Goal: Contribute content: Contribute content

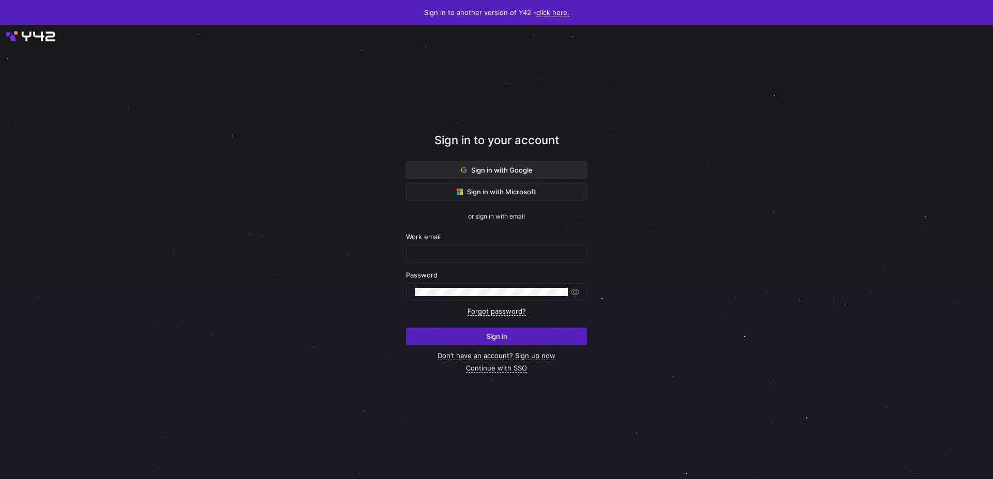
click at [568, 178] on span at bounding box center [496, 170] width 180 height 17
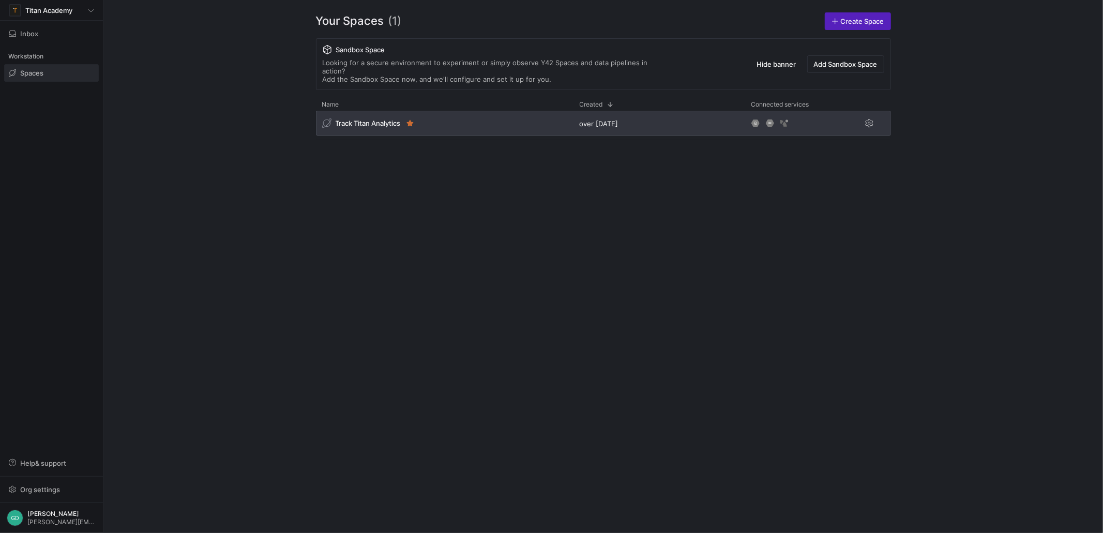
click at [376, 126] on div "Track Titan Analytics" at bounding box center [445, 123] width 258 height 25
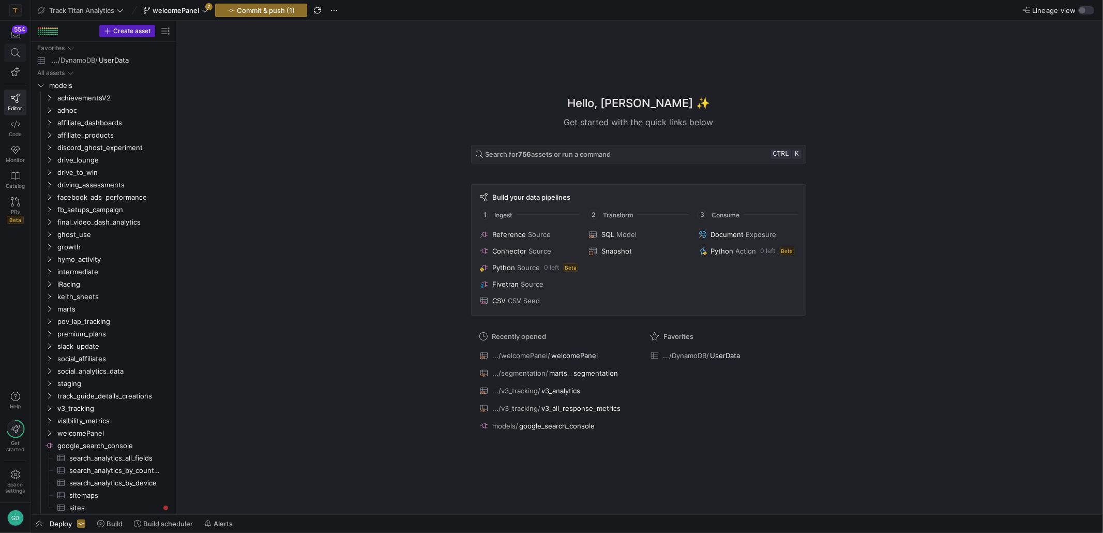
click at [21, 53] on span at bounding box center [15, 53] width 21 height 18
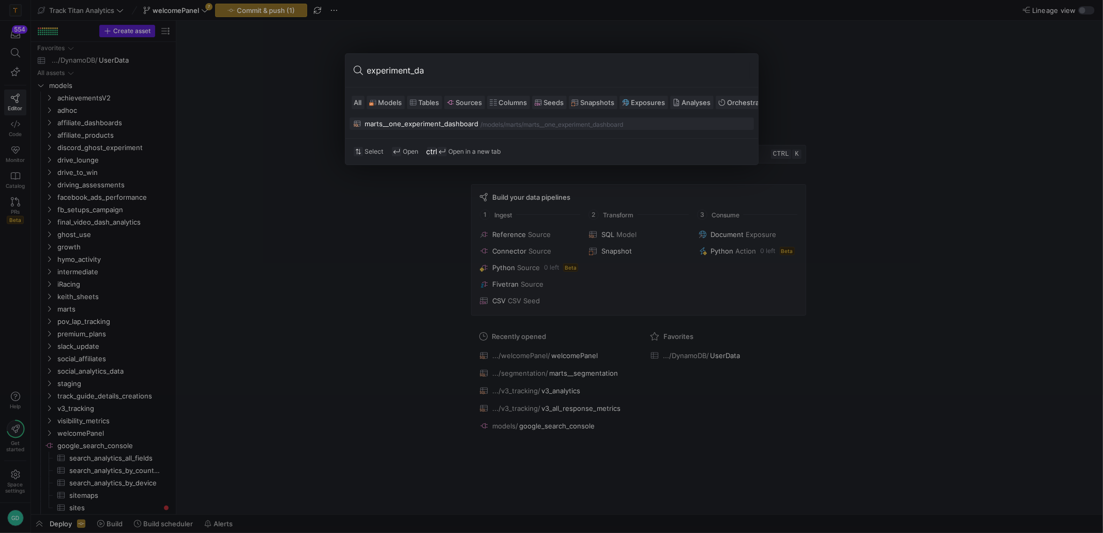
type input "experiment_da"
click at [437, 125] on div "marts__one_experiment_dashboard" at bounding box center [422, 123] width 114 height 8
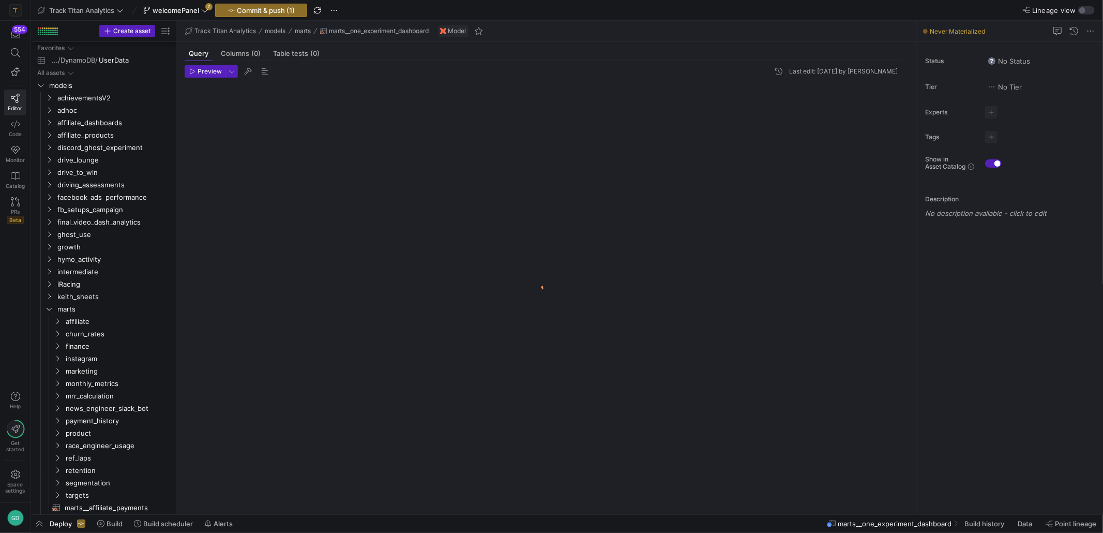
scroll to position [185, 0]
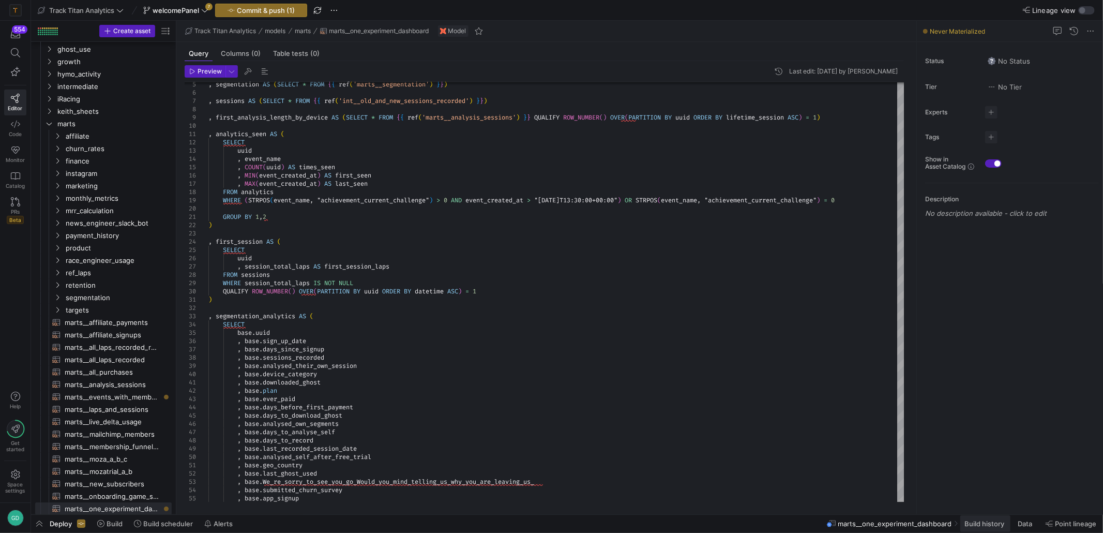
click at [979, 526] on span "Build history" at bounding box center [984, 523] width 40 height 8
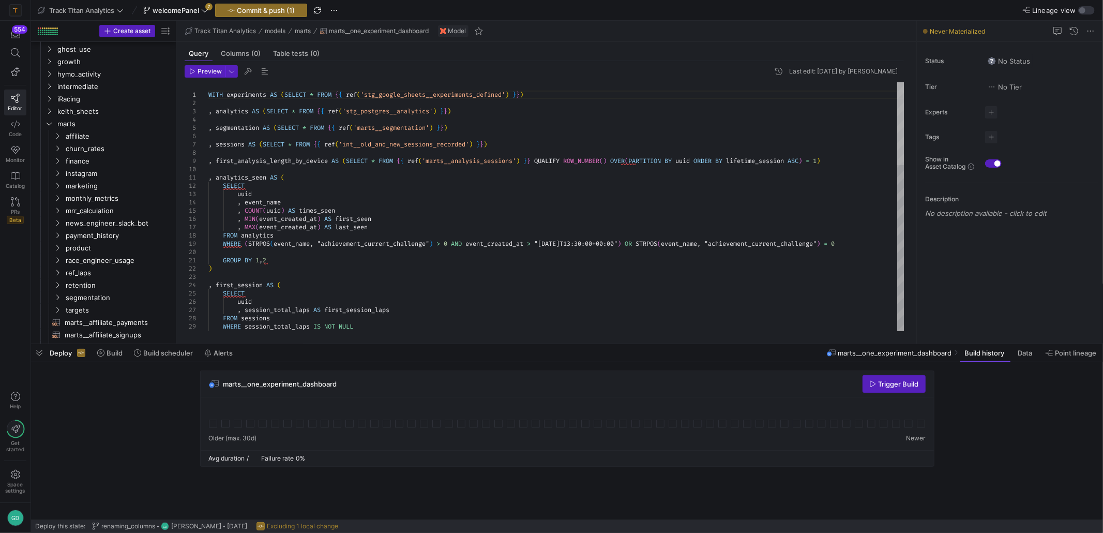
click at [897, 90] on div at bounding box center [900, 123] width 7 height 83
click at [454, 96] on div at bounding box center [551, 266] width 1103 height 533
click at [454, 96] on div "FROM sessions WHERE session_total_laps IS NOT NULL QUALIFY ROW_NUMBER ( ) OVER …" at bounding box center [556, 454] width 696 height 745
click at [413, 183] on button "Redirect to asset CTRL ⏎" at bounding box center [431, 174] width 133 height 18
type textarea "WITH source AS (SELECT * FROM {{ source('experiments_defined', 'Experiments_Def…"
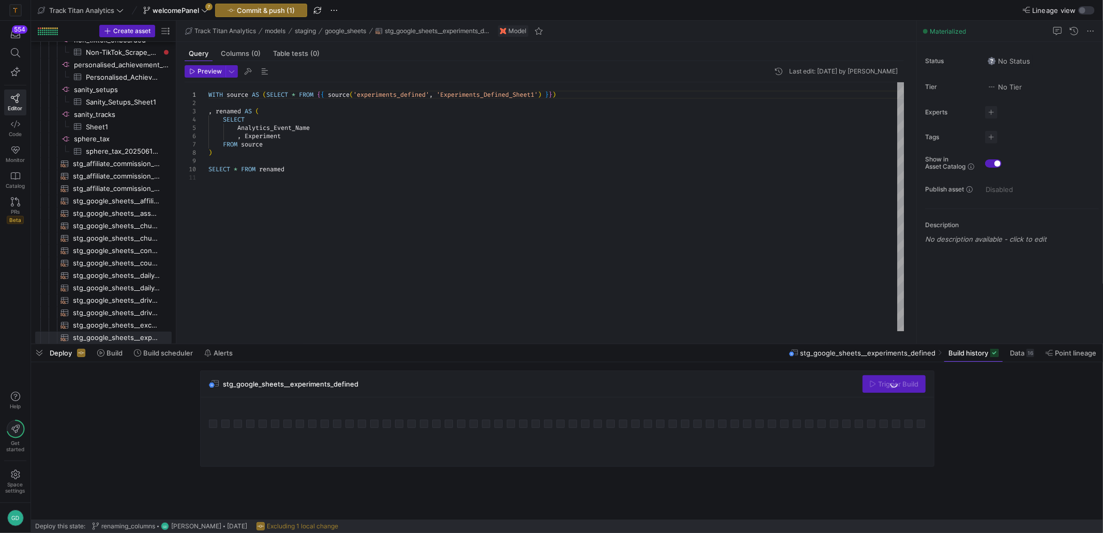
scroll to position [1560, 0]
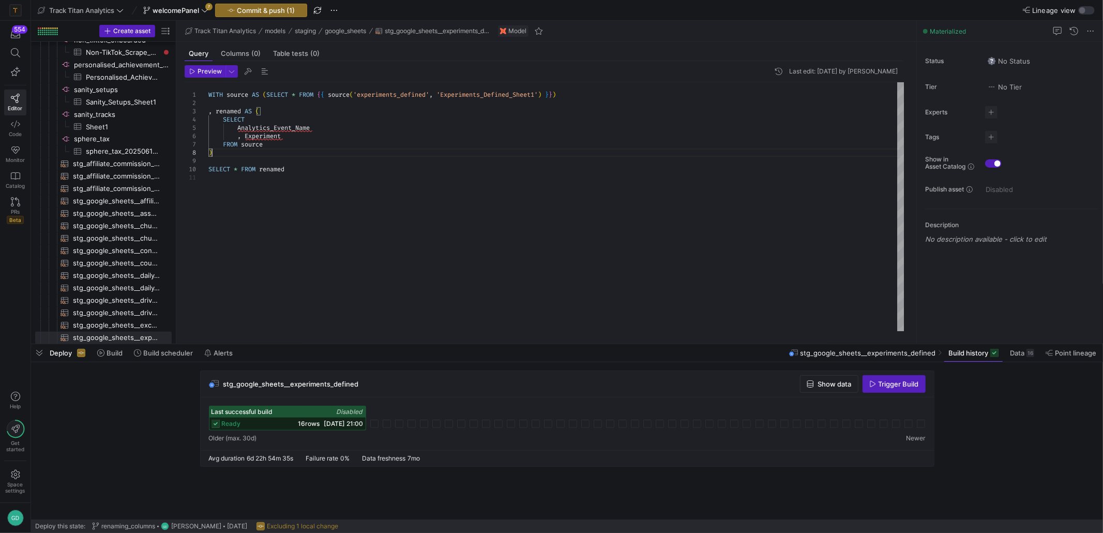
click at [417, 156] on div "WITH source AS ( SELECT * FROM { { source ( 'experiments_defined' , 'Experiment…" at bounding box center [556, 206] width 696 height 249
click at [472, 94] on div at bounding box center [551, 266] width 1103 height 533
click at [472, 94] on div "WITH source AS ( SELECT * FROM { { source ( 'experiments_defined' , 'Experiment…" at bounding box center [556, 206] width 696 height 249
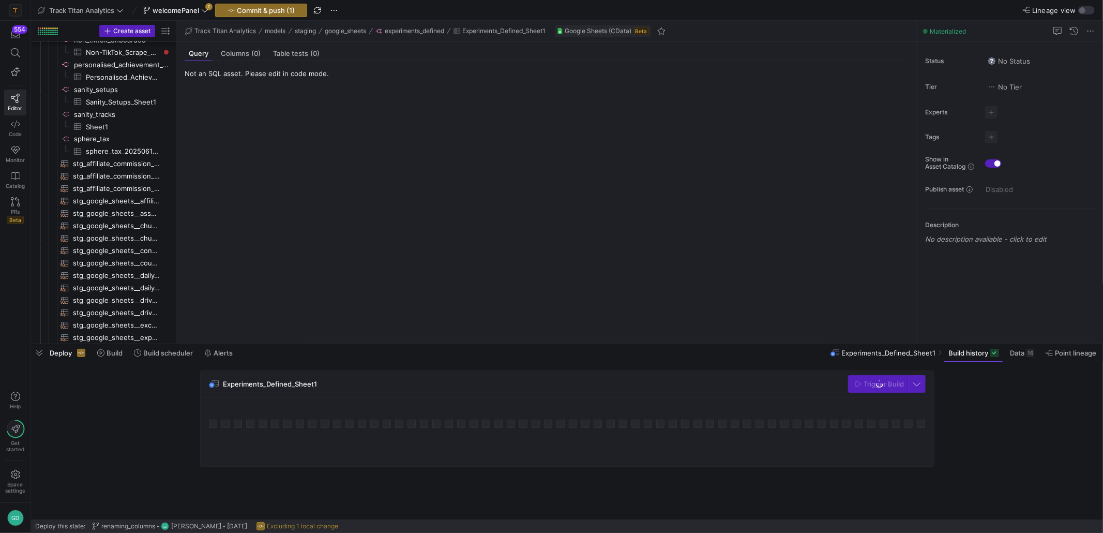
scroll to position [1327, 0]
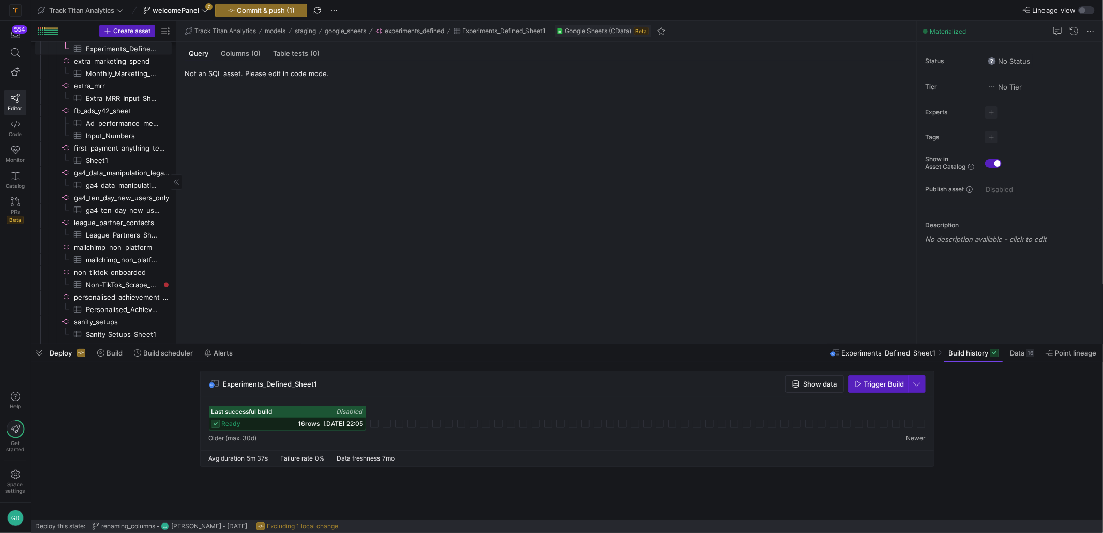
click at [110, 44] on span "Experiments_Defined_Sheet1​​​​​​​​​" at bounding box center [123, 49] width 74 height 12
click at [231, 53] on span "Columns (0)" at bounding box center [241, 53] width 40 height 7
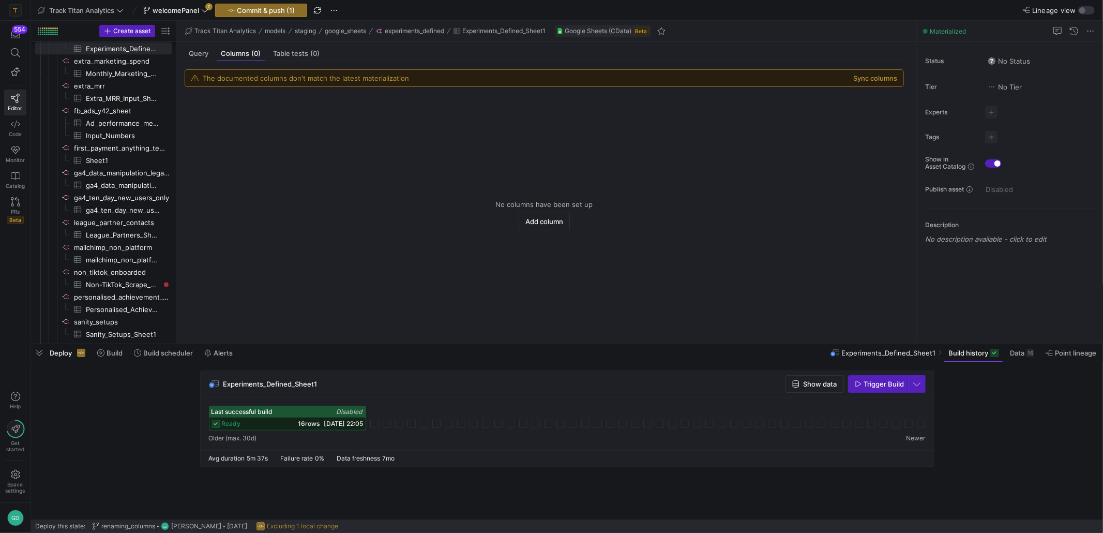
click at [579, 28] on span "Google Sheets (CData)" at bounding box center [598, 30] width 67 height 7
click at [579, 32] on span "Google Sheets (CData)" at bounding box center [598, 30] width 67 height 7
click at [535, 29] on span "Experiments_Defined_Sheet1" at bounding box center [504, 30] width 83 height 7
click at [591, 37] on div "Google Sheets (CData) Beta" at bounding box center [603, 31] width 96 height 12
click at [616, 33] on span "Google Sheets (CData)" at bounding box center [598, 30] width 67 height 7
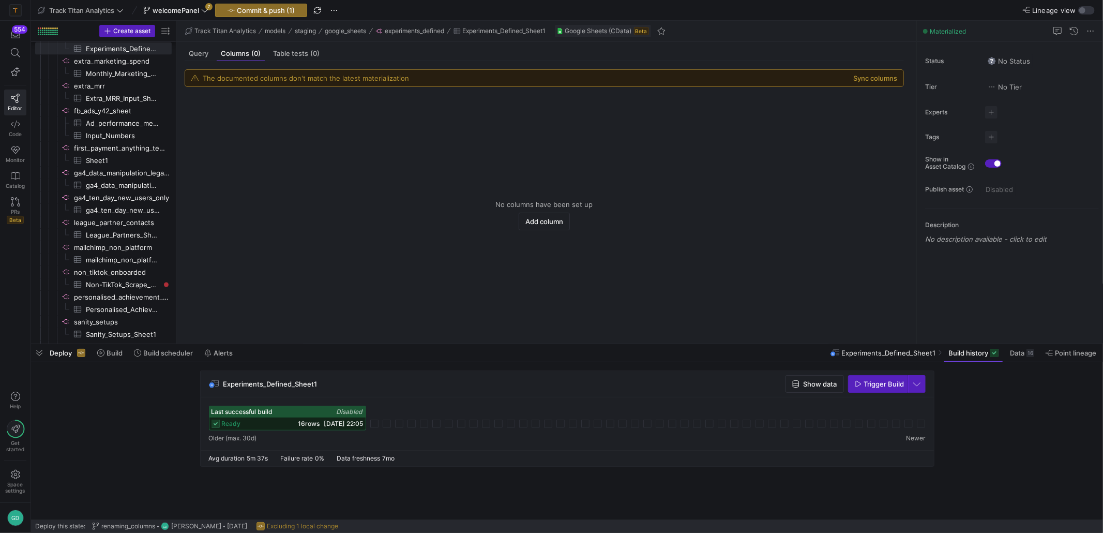
click at [616, 33] on span "Google Sheets (CData)" at bounding box center [598, 30] width 67 height 7
click at [590, 55] on div "Query Columns (0) Table tests (0)" at bounding box center [544, 53] width 719 height 15
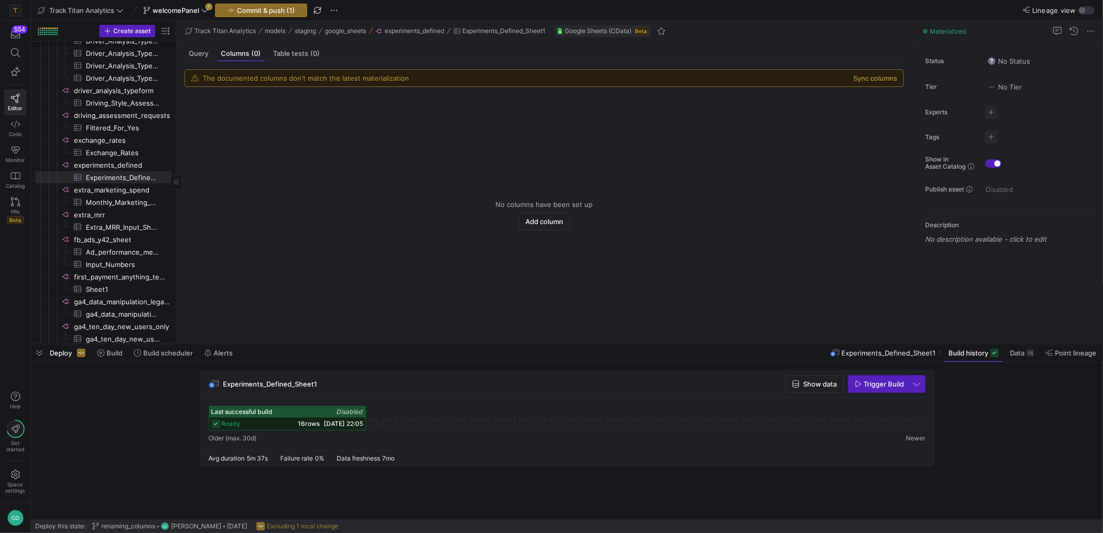
scroll to position [1224, 0]
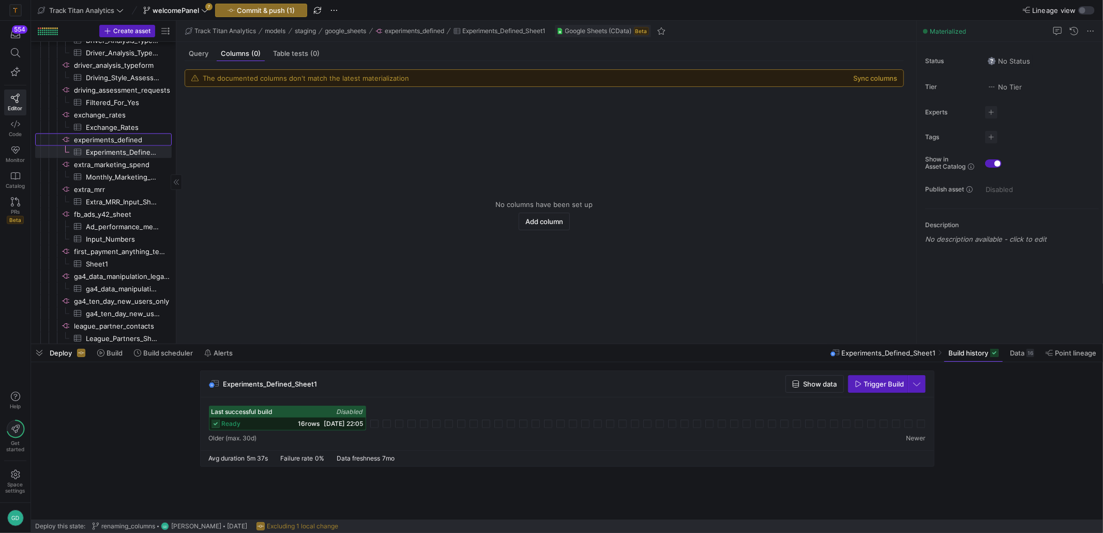
click at [118, 139] on span "experiments_defined​​​​​​​​" at bounding box center [122, 140] width 96 height 12
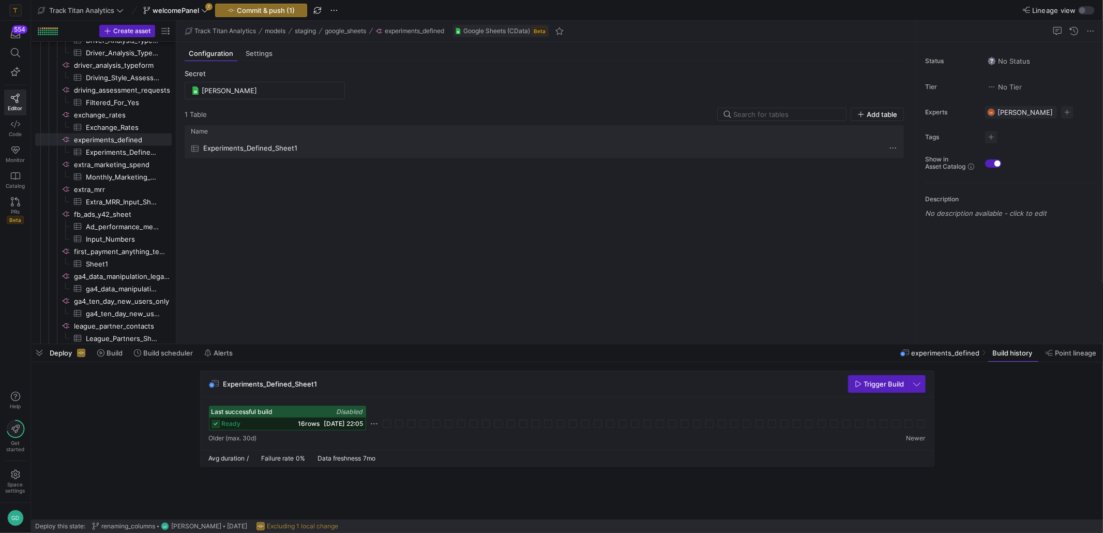
click at [252, 153] on span "Experiments_Defined_Sheet1" at bounding box center [250, 148] width 94 height 20
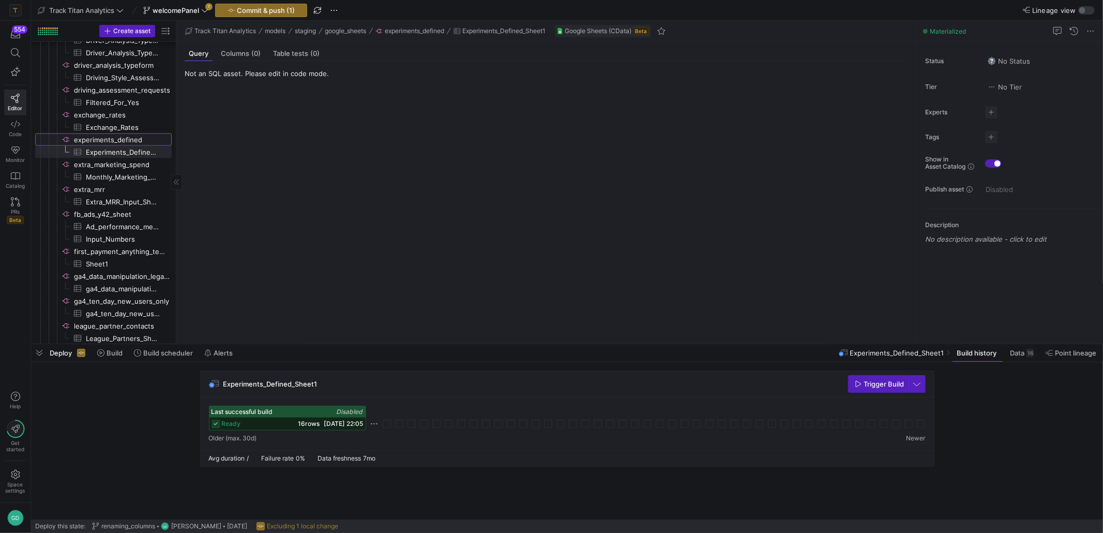
click at [119, 134] on span "experiments_defined​​​​​​​​" at bounding box center [122, 140] width 96 height 12
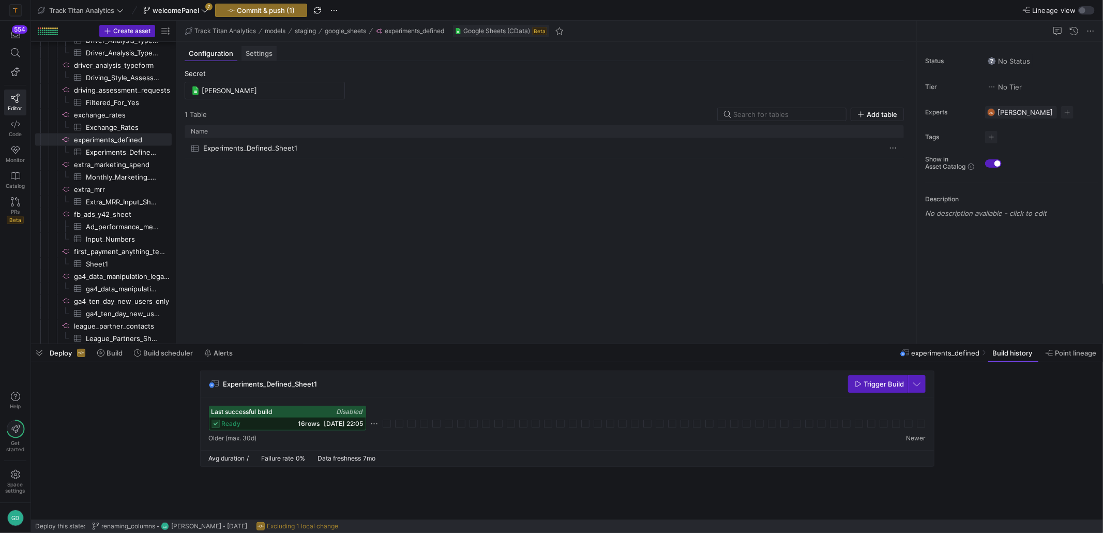
click at [266, 52] on span "Settings" at bounding box center [259, 53] width 27 height 7
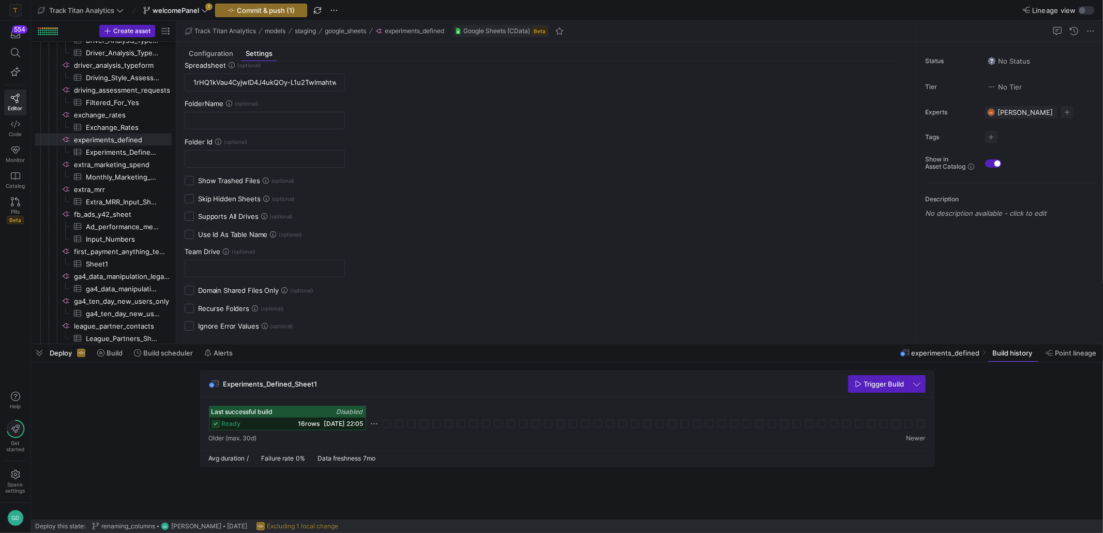
scroll to position [11, 0]
click at [15, 62] on div "Search or run a command" at bounding box center [48, 68] width 88 height 12
click at [17, 48] on icon at bounding box center [15, 52] width 9 height 9
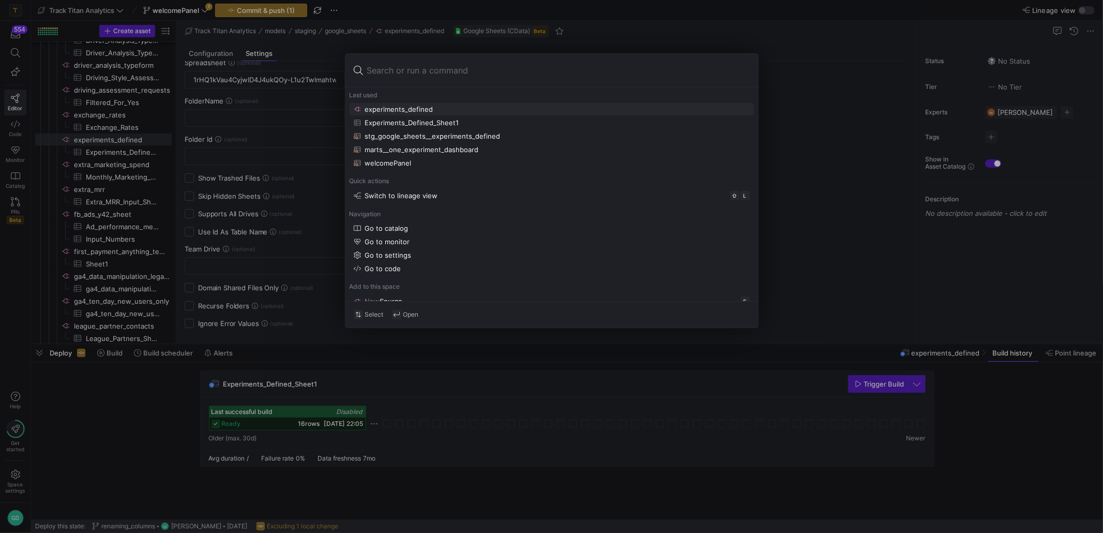
click at [402, 109] on div "experiments_defined" at bounding box center [399, 109] width 68 height 8
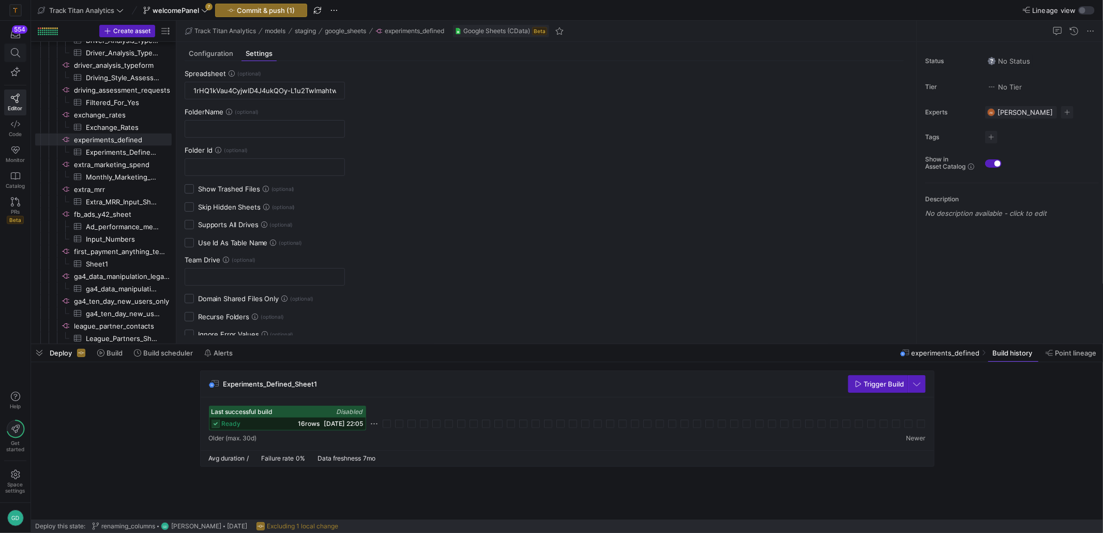
click at [20, 59] on span at bounding box center [15, 53] width 21 height 18
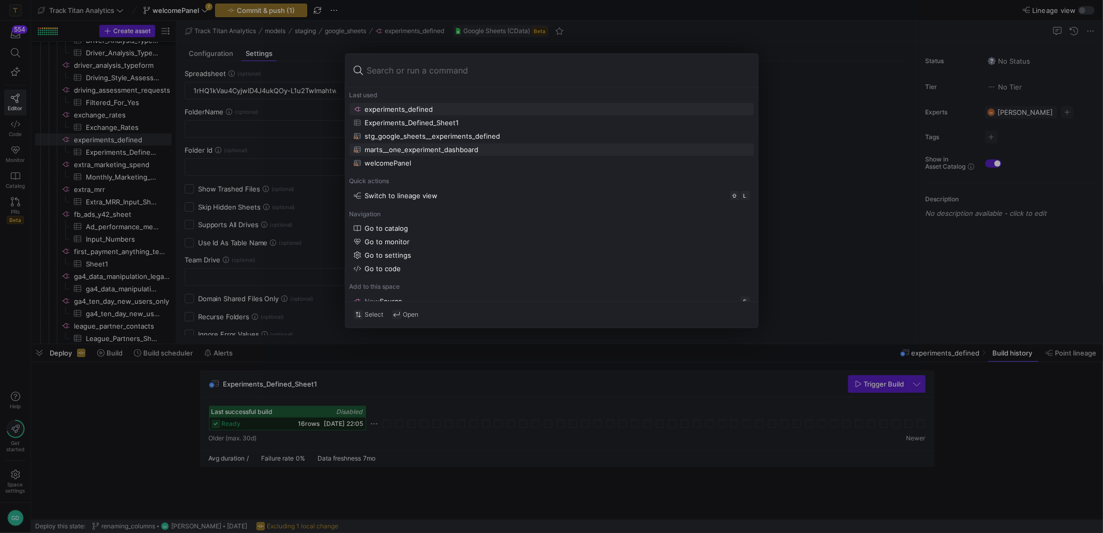
click at [476, 150] on div "marts__one_experiment_dashboard" at bounding box center [422, 149] width 114 height 8
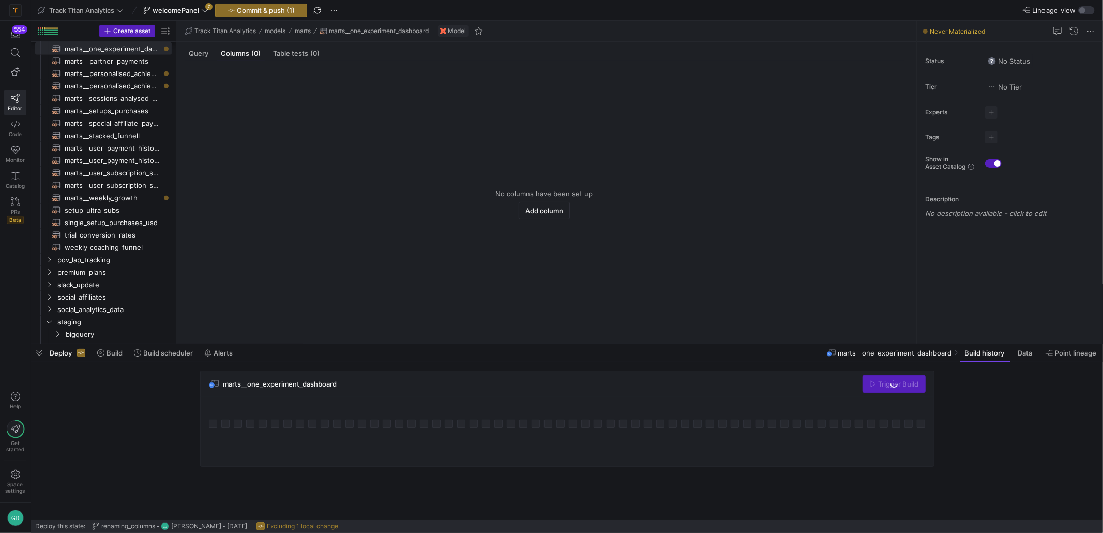
scroll to position [645, 0]
click at [88, 52] on span "marts__one_experiment_dashboard​​​​​​​​​​" at bounding box center [112, 49] width 95 height 12
click at [184, 51] on mat-tab-header "Query Columns (0) Table tests (0)" at bounding box center [544, 53] width 736 height 15
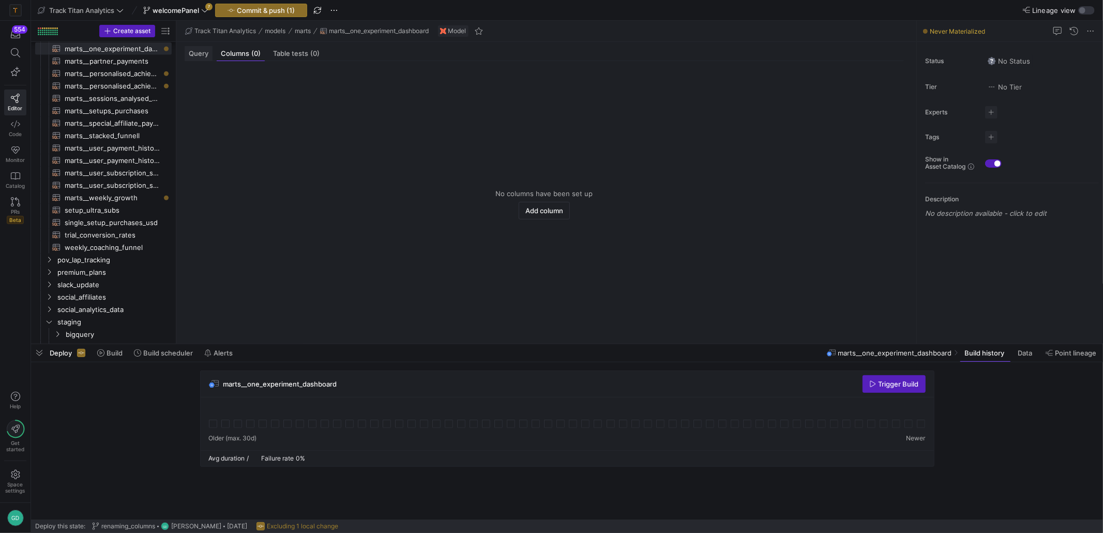
click at [189, 53] on span "Query" at bounding box center [199, 53] width 20 height 7
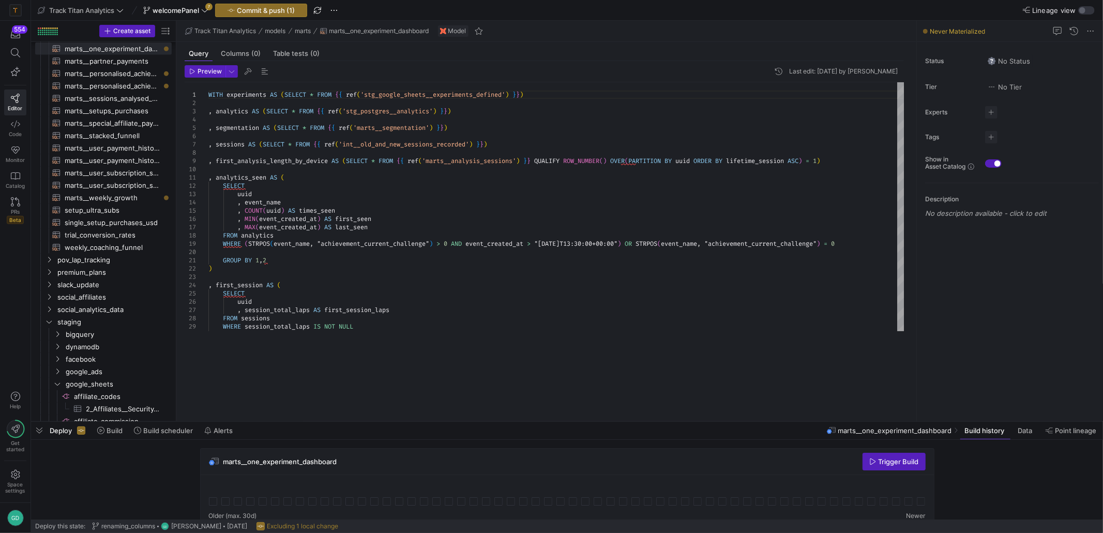
drag, startPoint x: 659, startPoint y: 342, endPoint x: 654, endPoint y: 413, distance: 71.0
click at [661, 420] on div at bounding box center [567, 421] width 1072 height 4
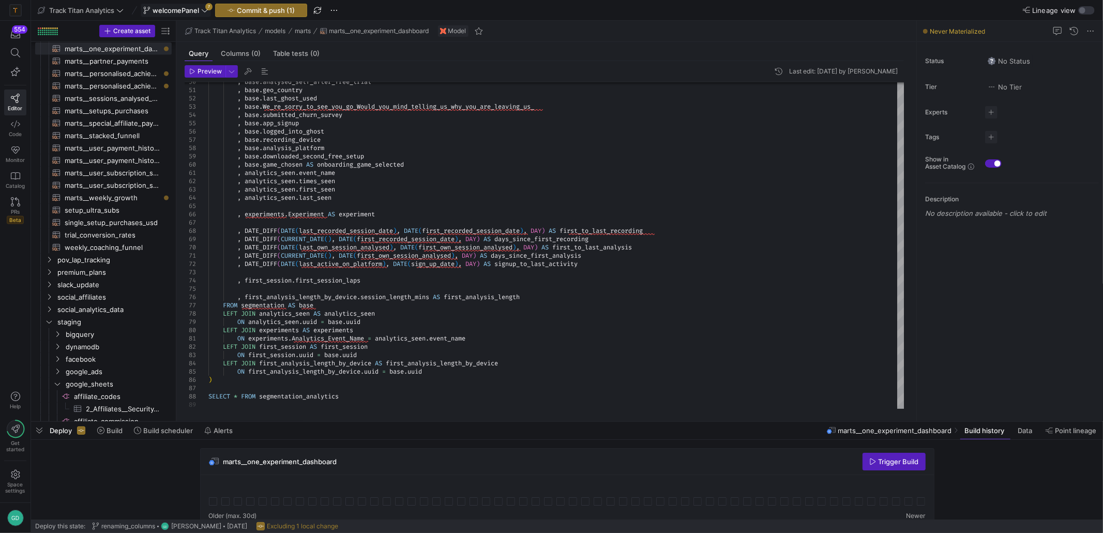
click at [199, 10] on span "welcomePanel" at bounding box center [176, 10] width 47 height 8
click at [203, 15] on span at bounding box center [175, 10] width 69 height 12
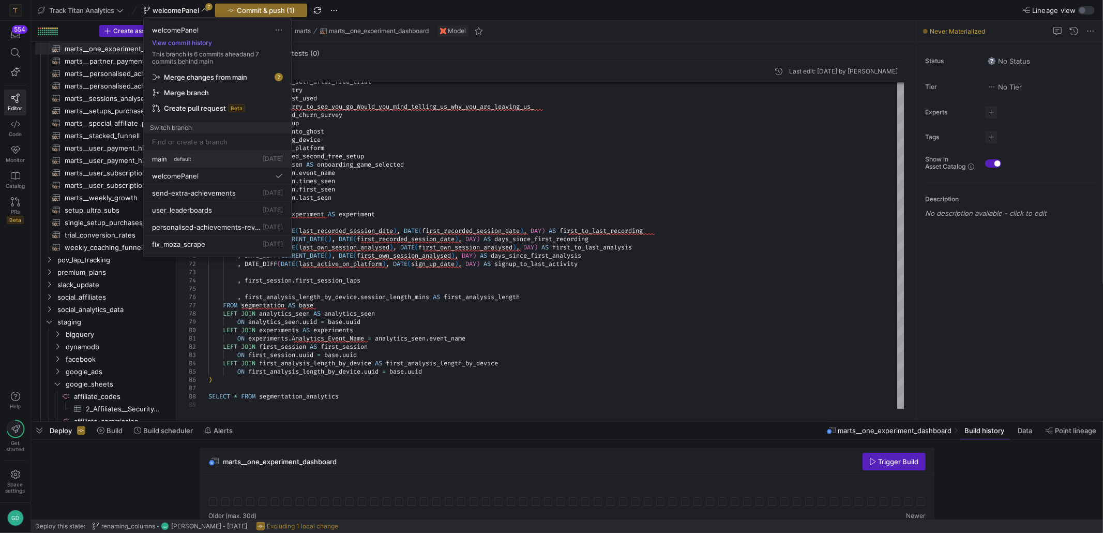
click at [204, 160] on div "main default [DATE]" at bounding box center [217, 159] width 131 height 8
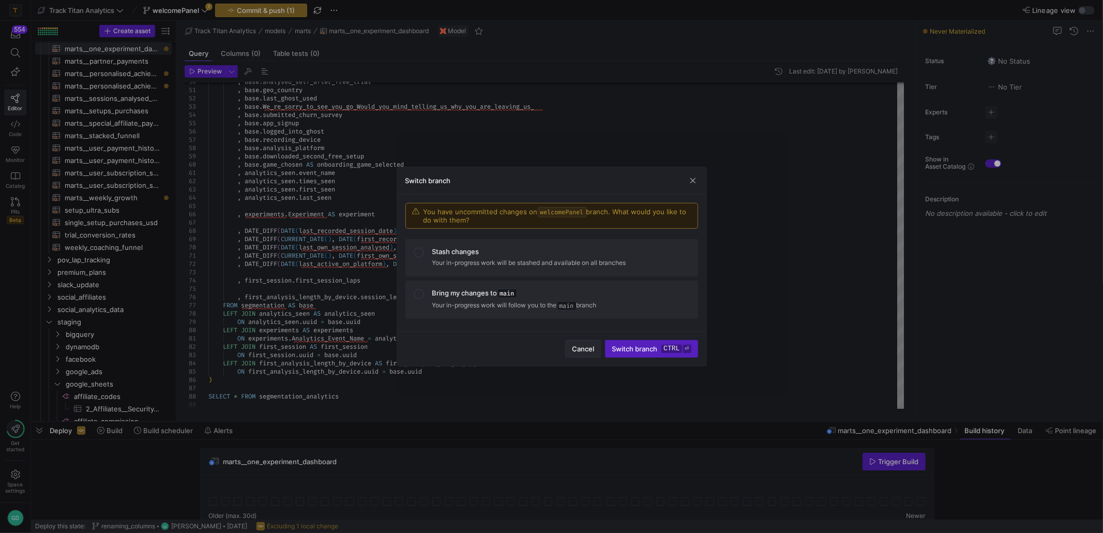
click at [581, 350] on span "Cancel" at bounding box center [583, 348] width 22 height 8
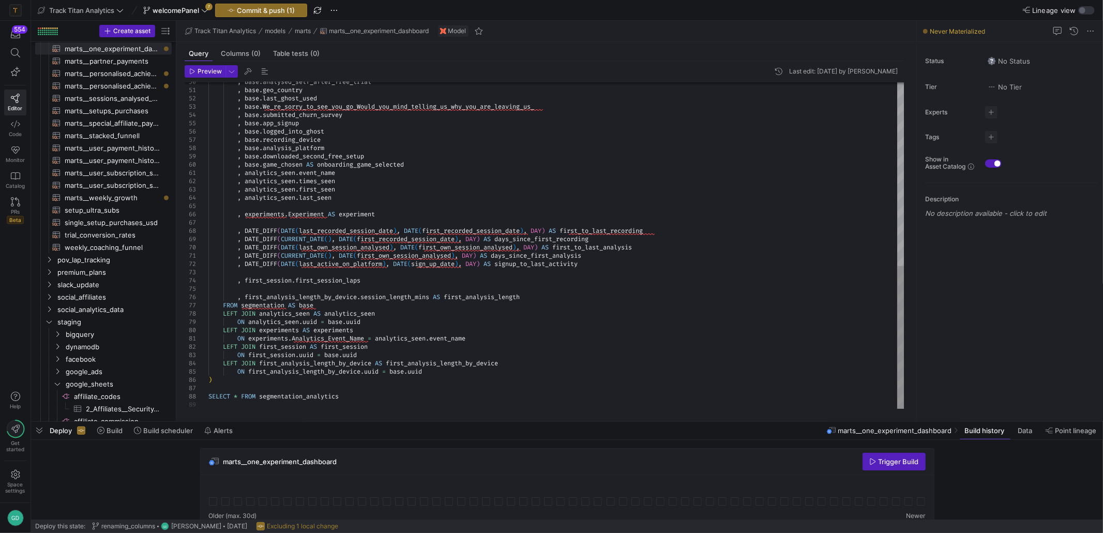
click at [469, 186] on div ", base . analysed_self_after_free_trial , base . geo_country , base . last_ghos…" at bounding box center [556, 36] width 696 height 745
type textarea ", base.geo_country , base.last_ghost_used , base.We_re_sorry_to_see_you_go_Woul…"
click at [531, 134] on div ", base . analysed_self_after_free_trial , base . geo_country , base . last_ghos…" at bounding box center [556, 36] width 696 height 745
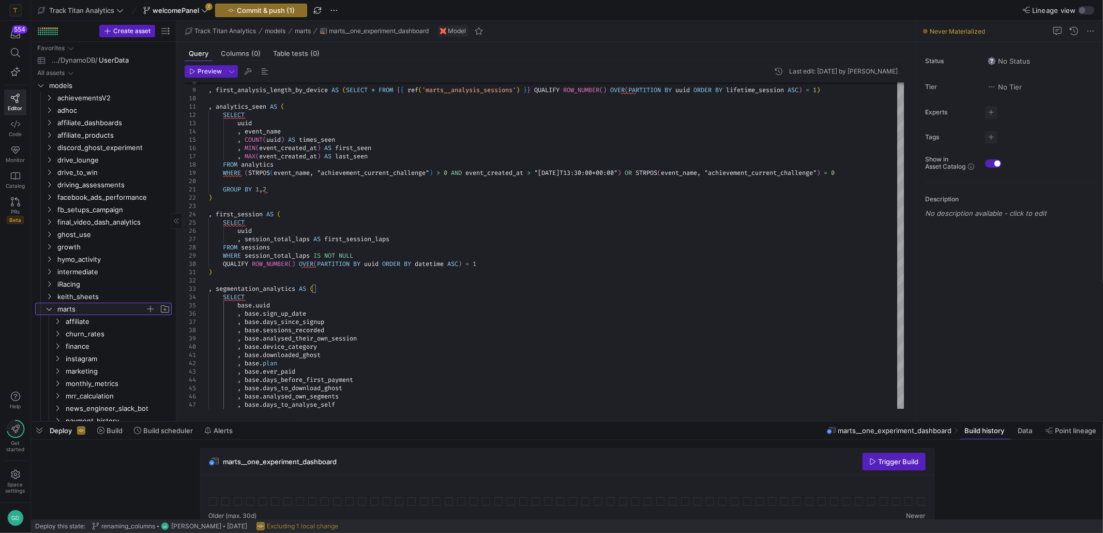
click at [75, 308] on span "marts" at bounding box center [101, 309] width 88 height 12
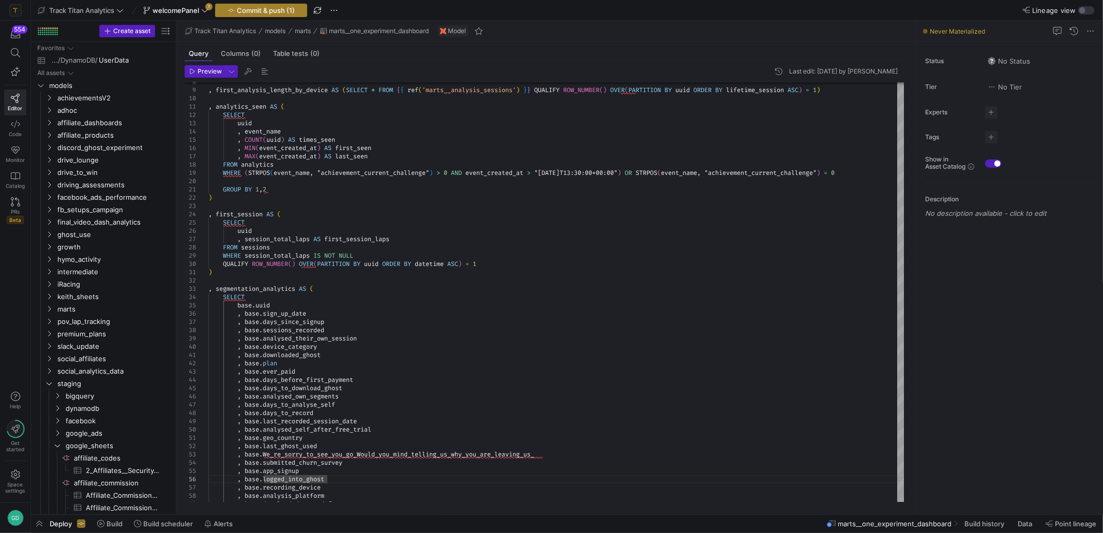
click at [273, 11] on span "Commit & push (1)" at bounding box center [266, 10] width 58 height 8
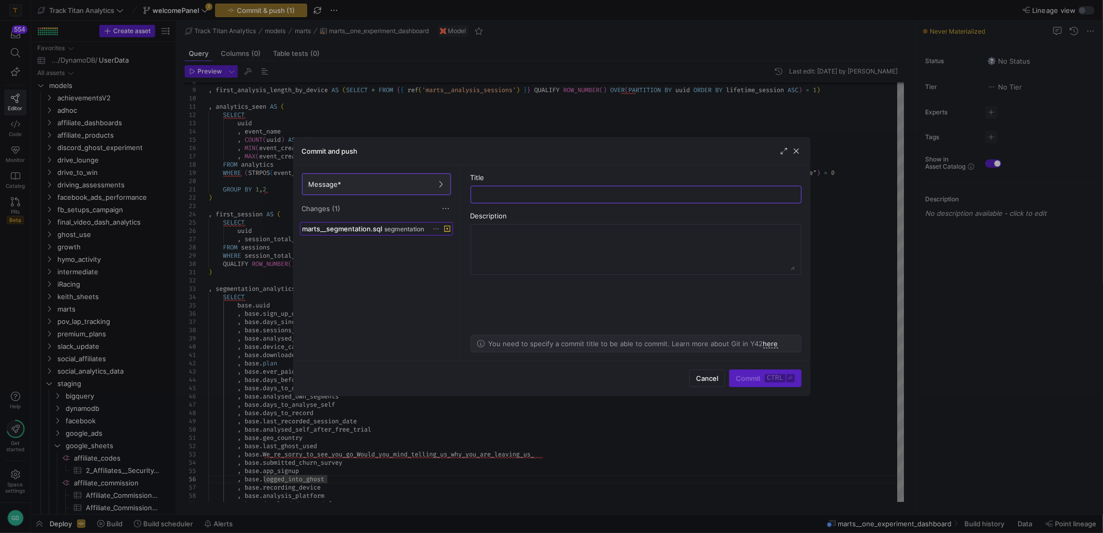
click at [358, 226] on span "marts__segmentation.sql" at bounding box center [343, 228] width 80 height 8
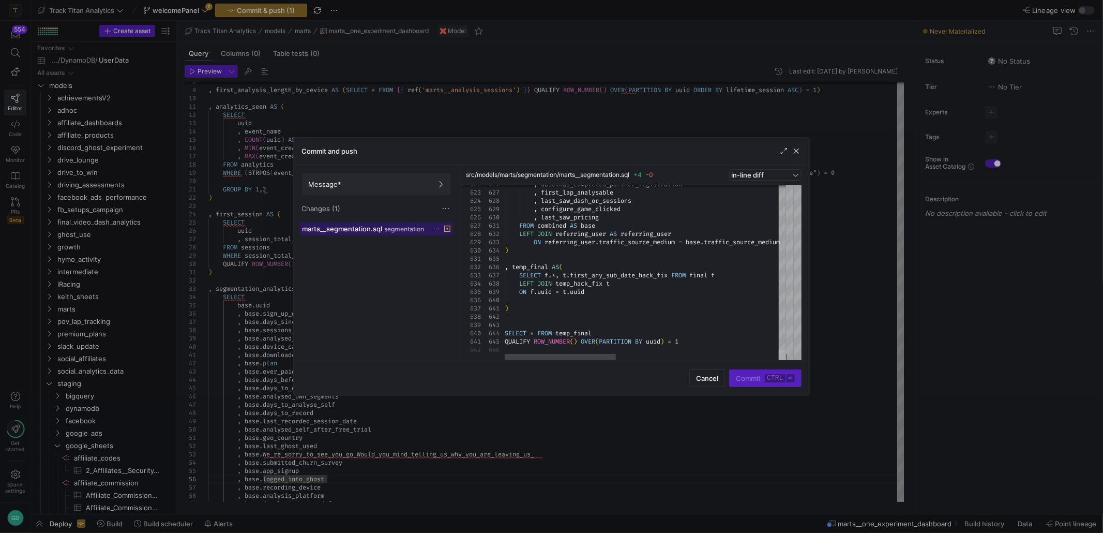
click at [786, 360] on div at bounding box center [782, 355] width 7 height 10
click at [713, 378] on span "Cancel" at bounding box center [707, 378] width 22 height 8
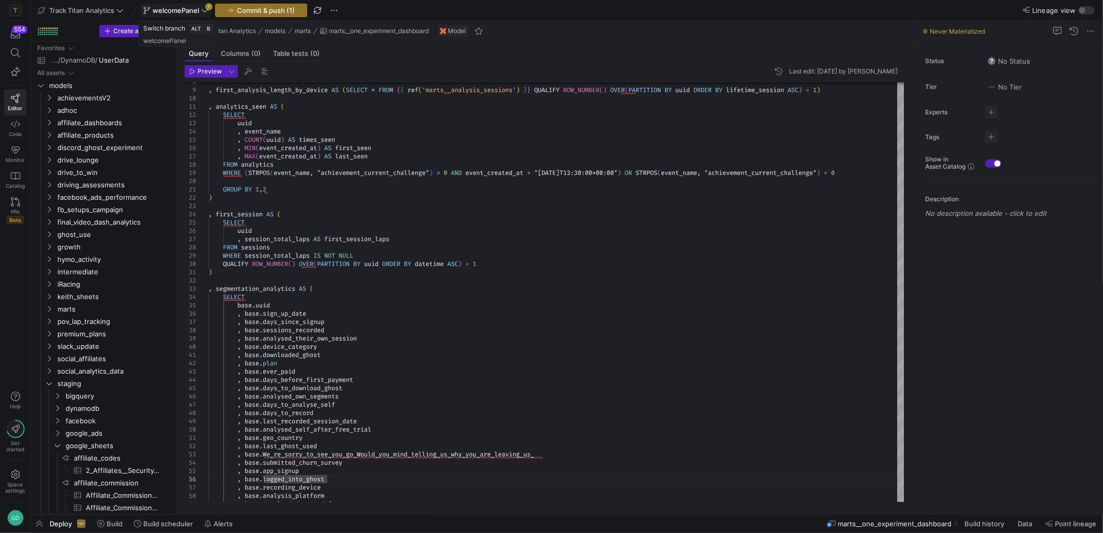
click at [208, 11] on icon at bounding box center [204, 10] width 7 height 7
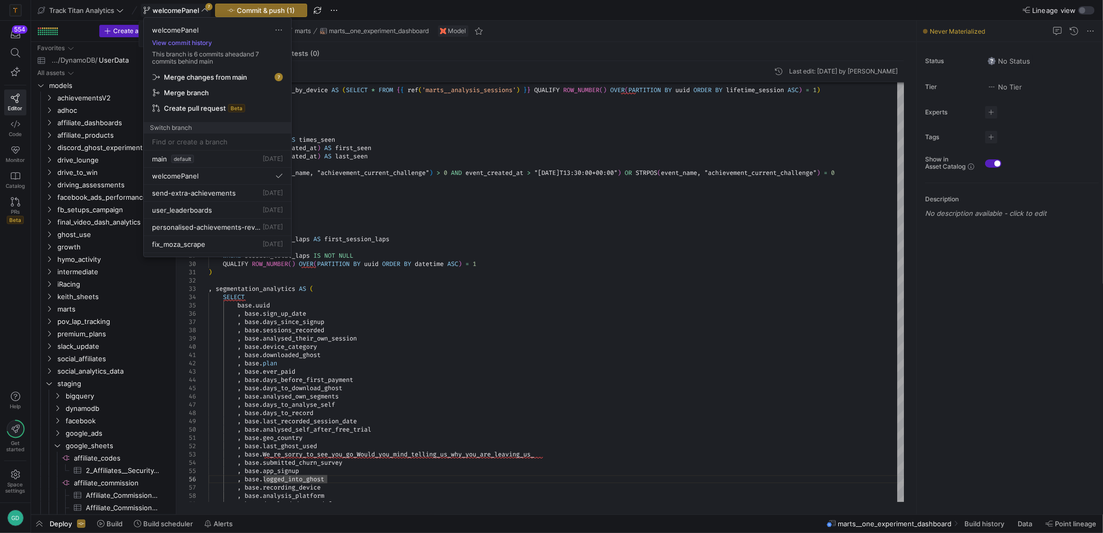
click at [210, 11] on div at bounding box center [551, 266] width 1103 height 533
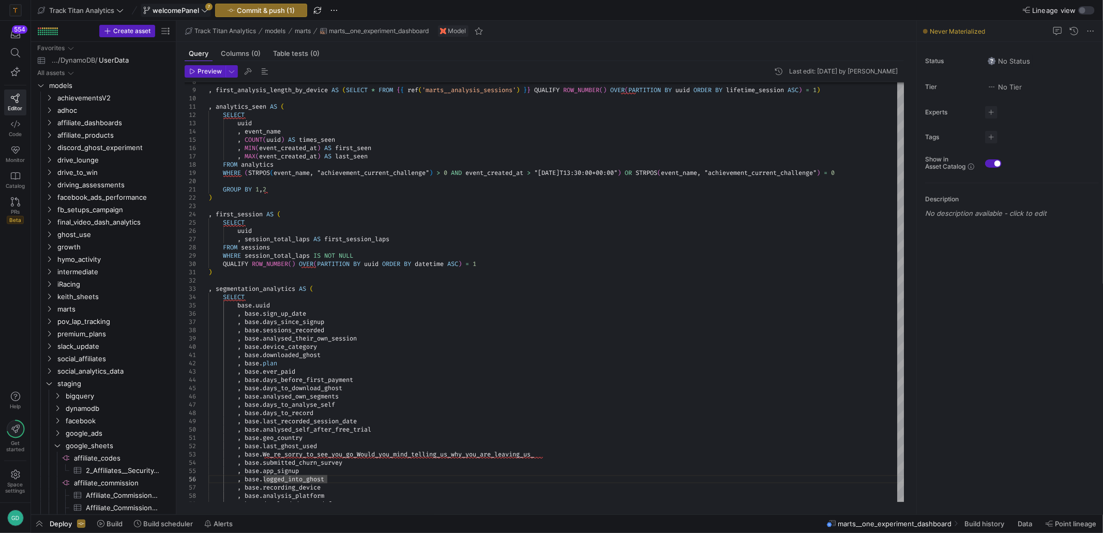
click at [208, 9] on icon at bounding box center [204, 10] width 7 height 7
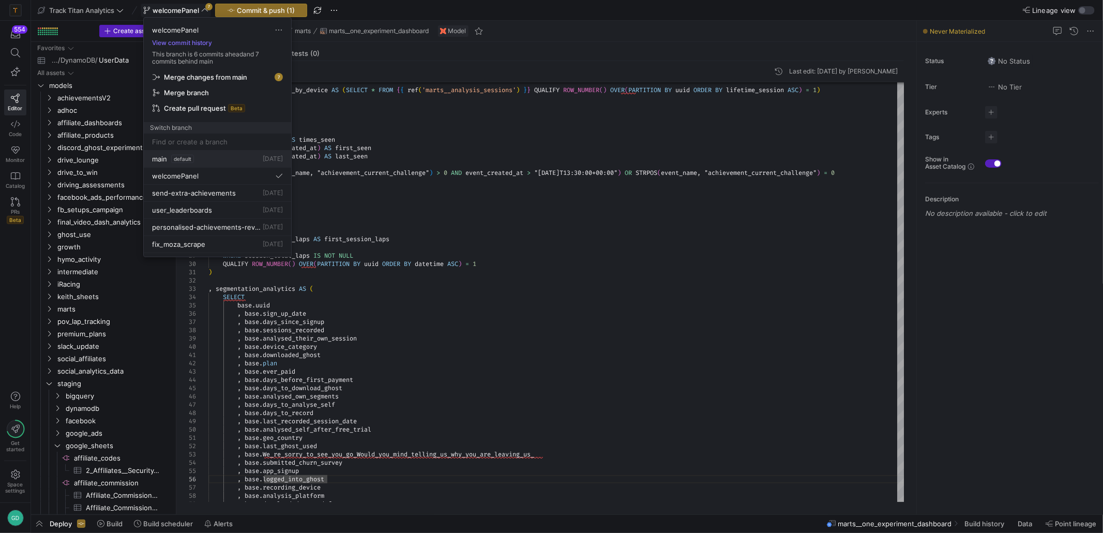
click at [193, 160] on div "main default [DATE]" at bounding box center [217, 159] width 131 height 8
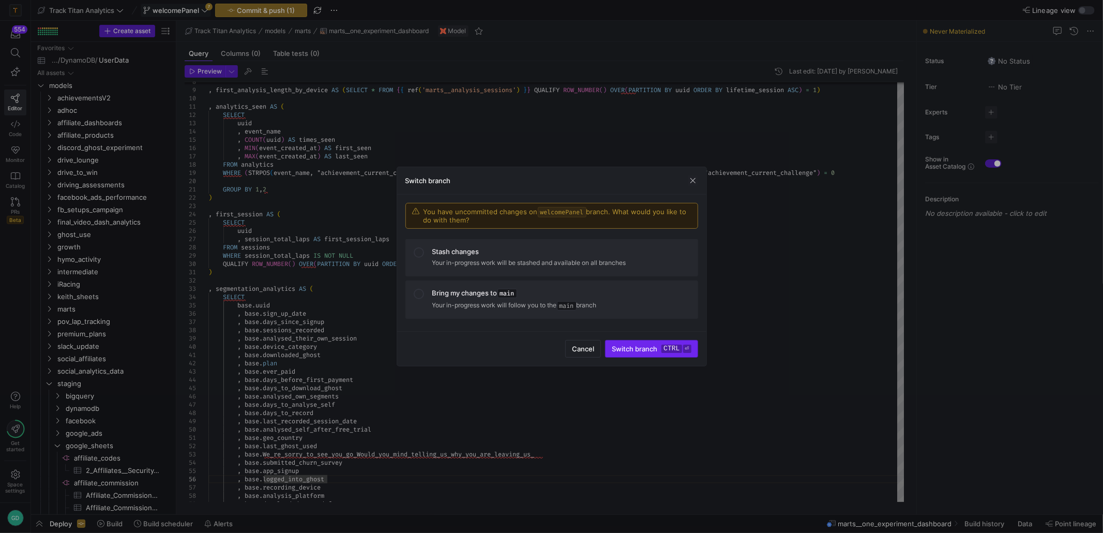
click at [643, 352] on span "Switch branch ctrl ⏎" at bounding box center [651, 348] width 79 height 8
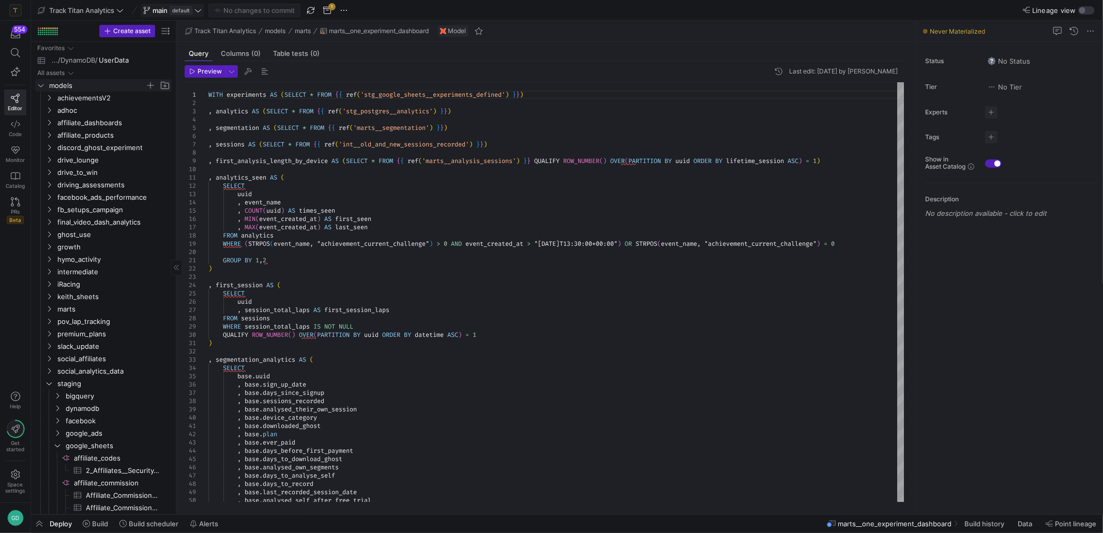
click at [163, 87] on span "Press SPACE to select this row." at bounding box center [165, 85] width 10 height 10
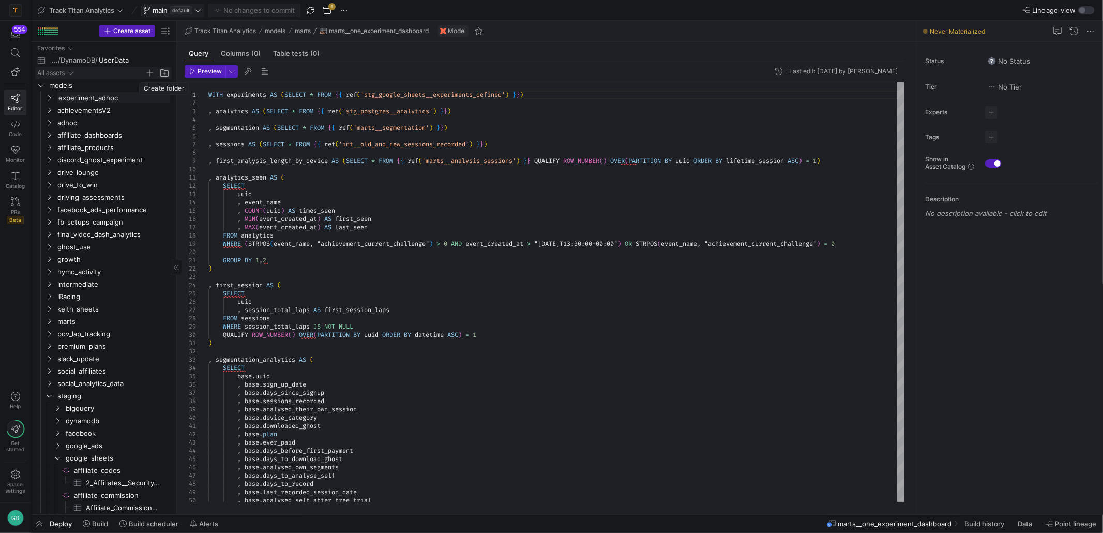
type input "experiment_adhocs"
click at [146, 198] on span "Press SPACE to select this row." at bounding box center [150, 197] width 10 height 10
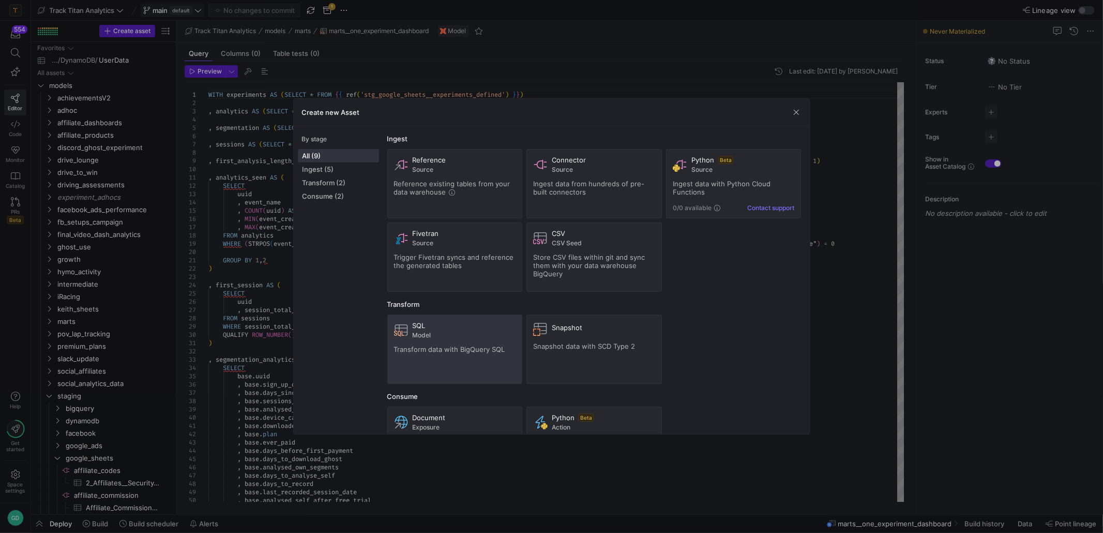
click at [443, 336] on span "Model" at bounding box center [464, 334] width 103 height 7
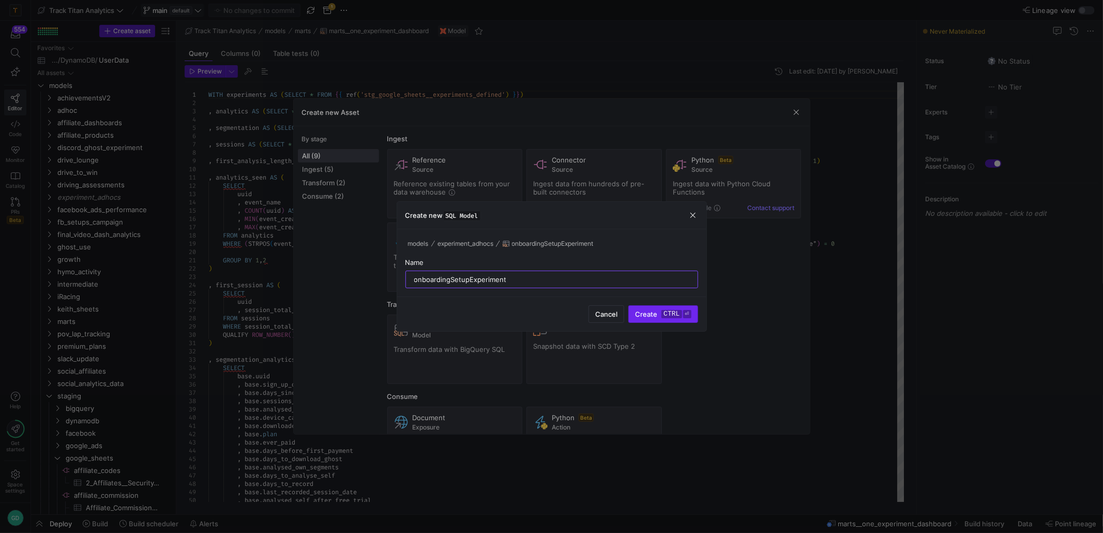
type input "onboardingSetupExperiment"
click at [666, 319] on span "submit" at bounding box center [663, 314] width 68 height 17
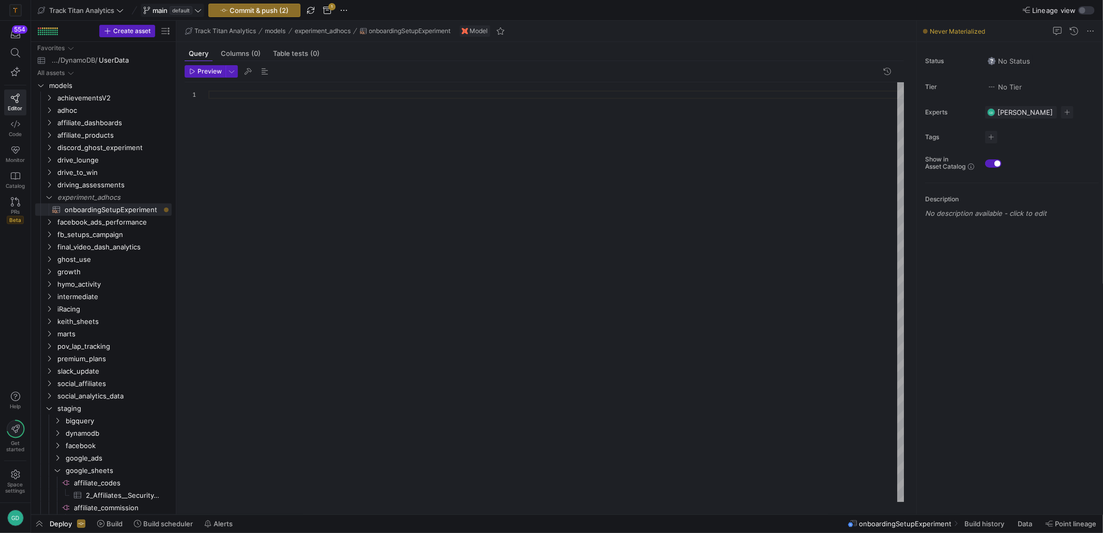
click at [348, 102] on div at bounding box center [556, 291] width 696 height 419
type textarea "select * from"
click at [279, 115] on div "select * from" at bounding box center [556, 291] width 696 height 419
drag, startPoint x: 282, startPoint y: 119, endPoint x: 94, endPoint y: 69, distance: 194.7
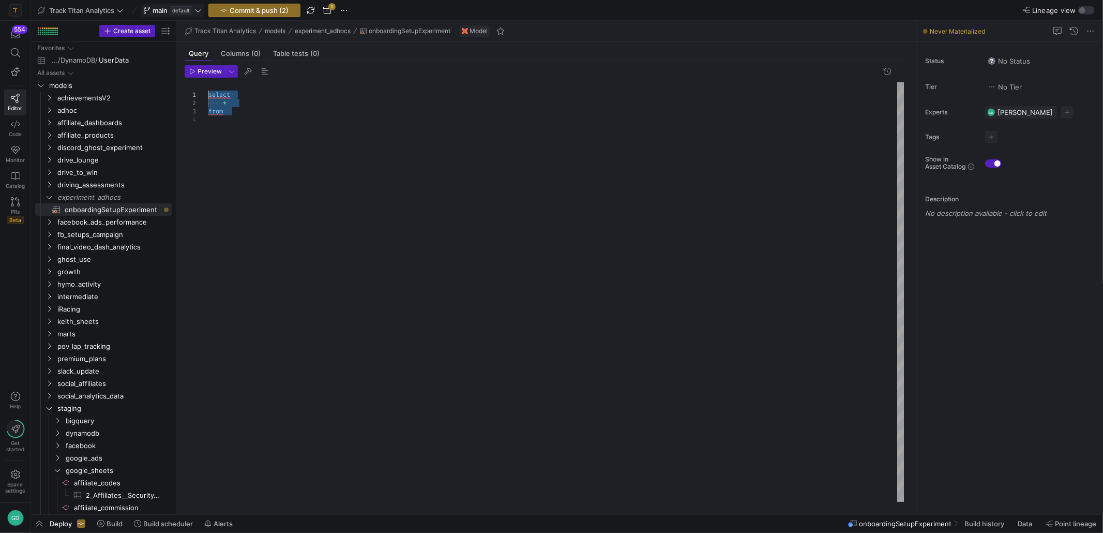
click at [208, 82] on div "select * from" at bounding box center [556, 291] width 696 height 419
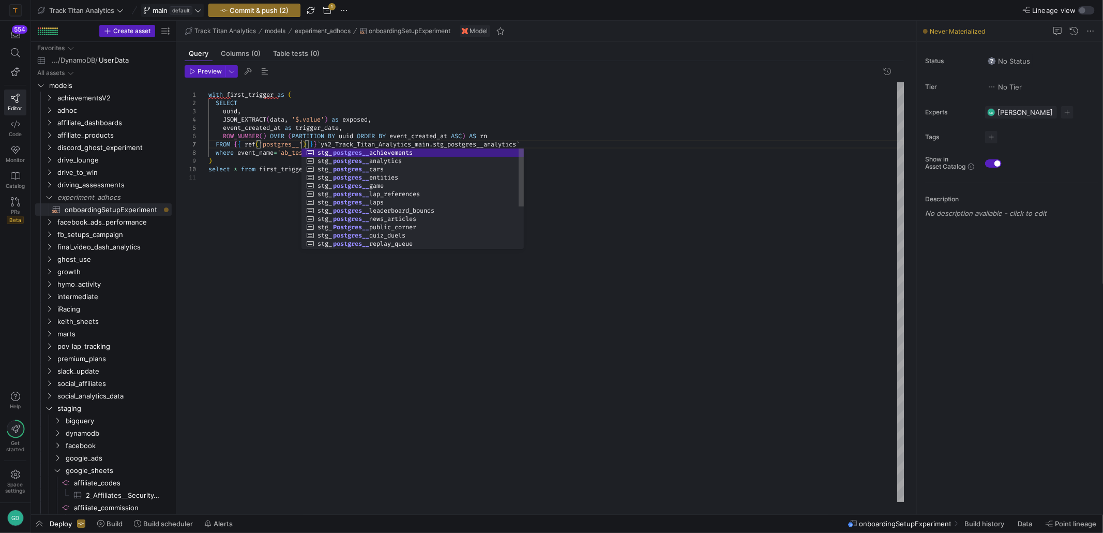
scroll to position [49, 92]
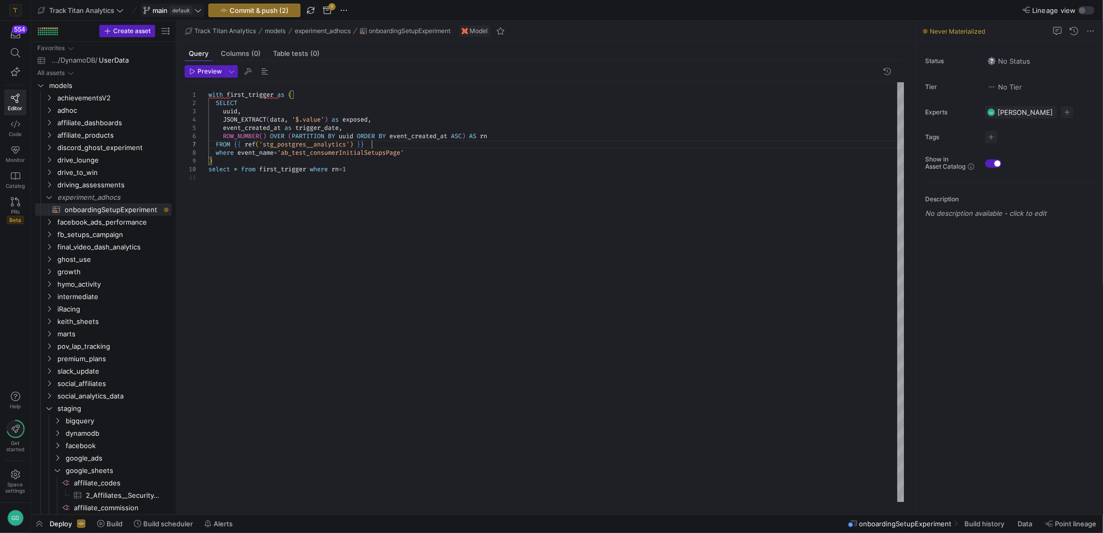
type textarea "with first_trigger as ( SELECT uuid, JSON_EXTRACT(data, '$.value') as exposed, …"
click at [333, 219] on div "with first_trigger as ( SELECT uuid , JSON_EXTRACT ( data , '$.value' ) as expo…" at bounding box center [556, 291] width 696 height 419
click at [273, 14] on span "button" at bounding box center [254, 10] width 91 height 12
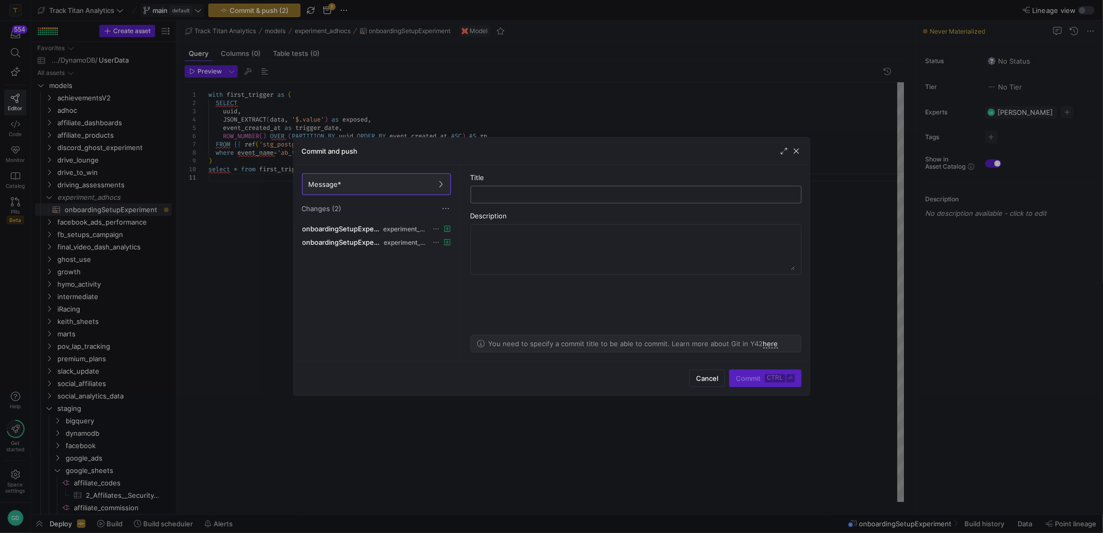
click at [551, 195] on input "text" at bounding box center [635, 194] width 313 height 8
type input "Adding Onboarding Setup Experiment Table"
click at [755, 386] on div "Cancel Commit ctrl ⏎" at bounding box center [552, 377] width 516 height 35
click at [754, 384] on span "submit" at bounding box center [765, 378] width 71 height 17
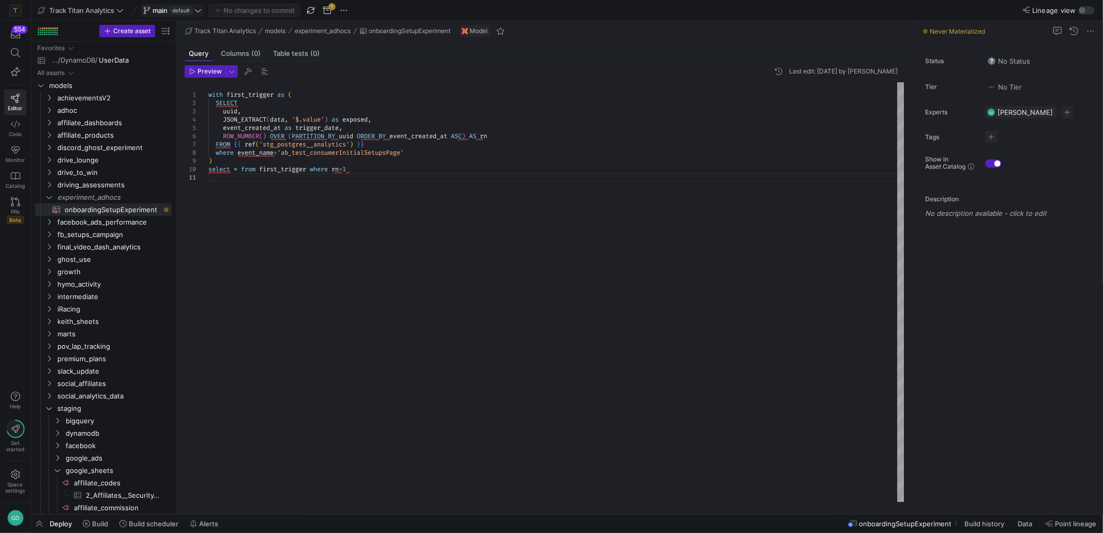
type textarea "with first_trigger as ( SELECT uuid, JSON_EXTRACT(data, '$.value') as exposed, …"
click at [477, 172] on div "with first_trigger as ( SELECT uuid , JSON_EXTRACT ( data , '$.value' ) as expo…" at bounding box center [556, 291] width 696 height 419
click at [964, 521] on span "Build history" at bounding box center [984, 523] width 40 height 8
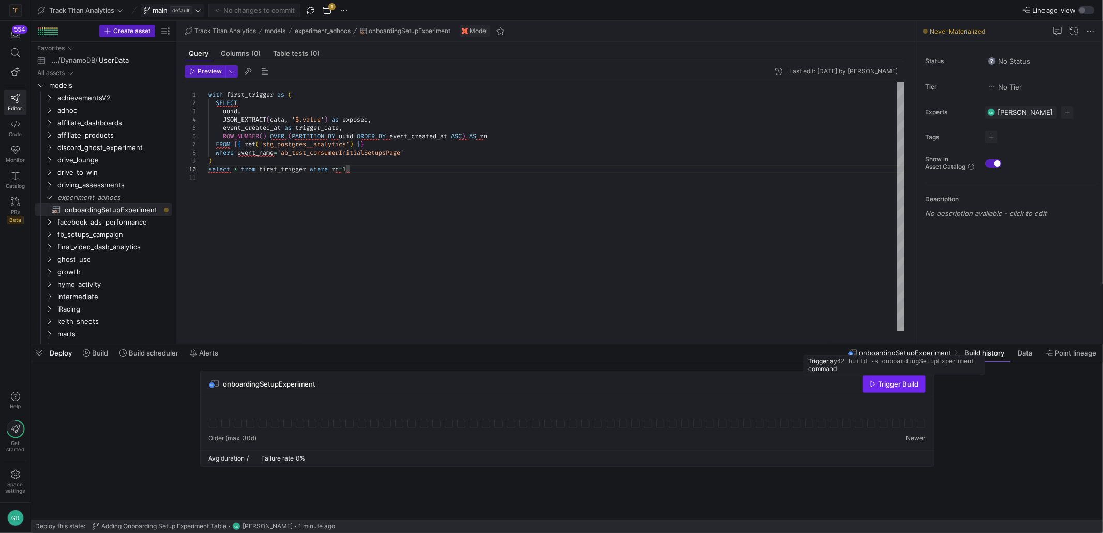
click at [879, 385] on span "Trigger Build" at bounding box center [899, 384] width 40 height 8
click at [216, 424] on icon at bounding box center [213, 423] width 8 height 8
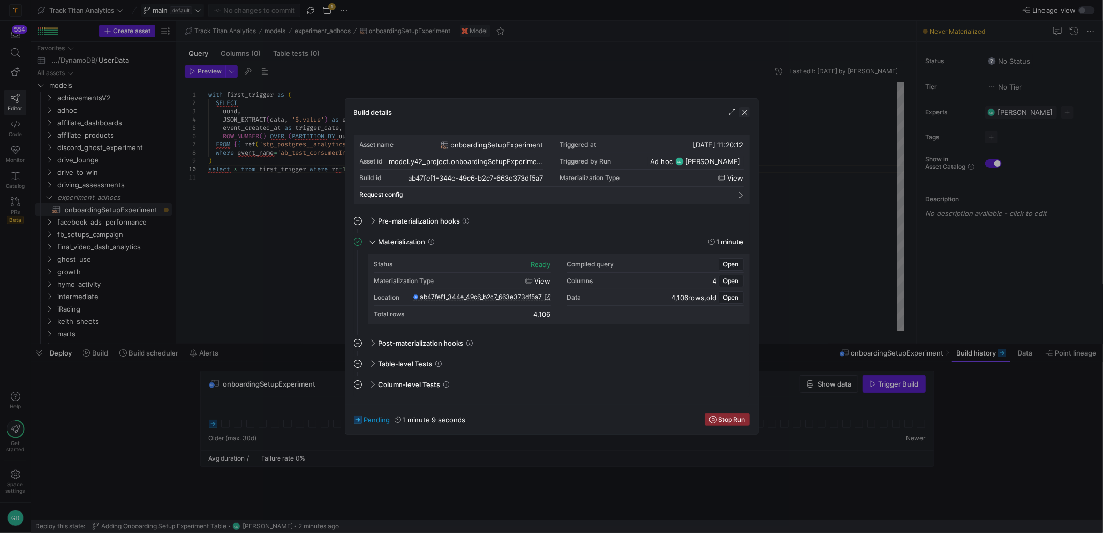
click at [743, 116] on span "button" at bounding box center [744, 112] width 10 height 10
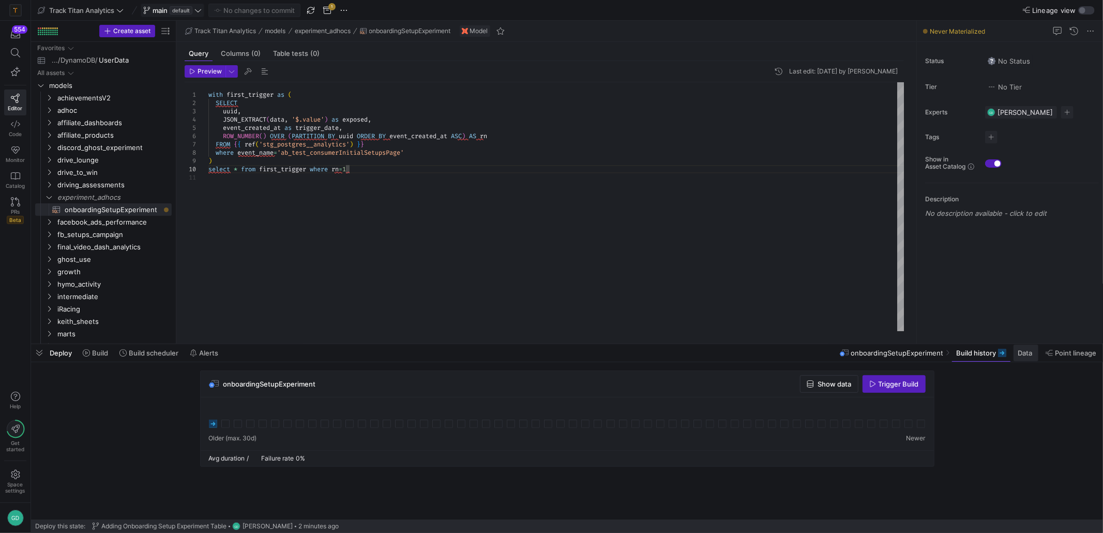
click at [1024, 351] on span "Data" at bounding box center [1025, 353] width 14 height 8
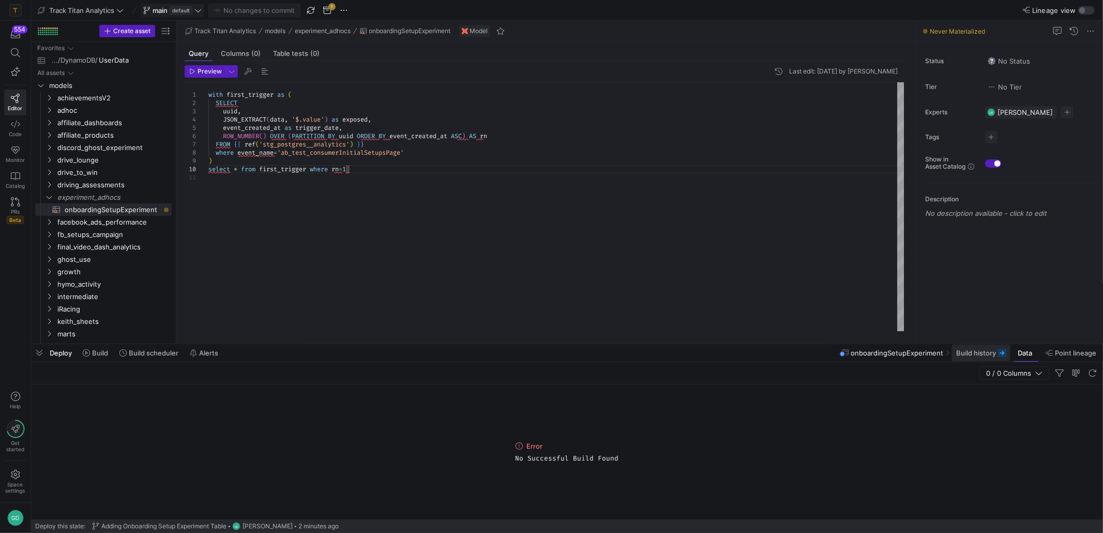
click at [972, 357] on span at bounding box center [981, 352] width 58 height 17
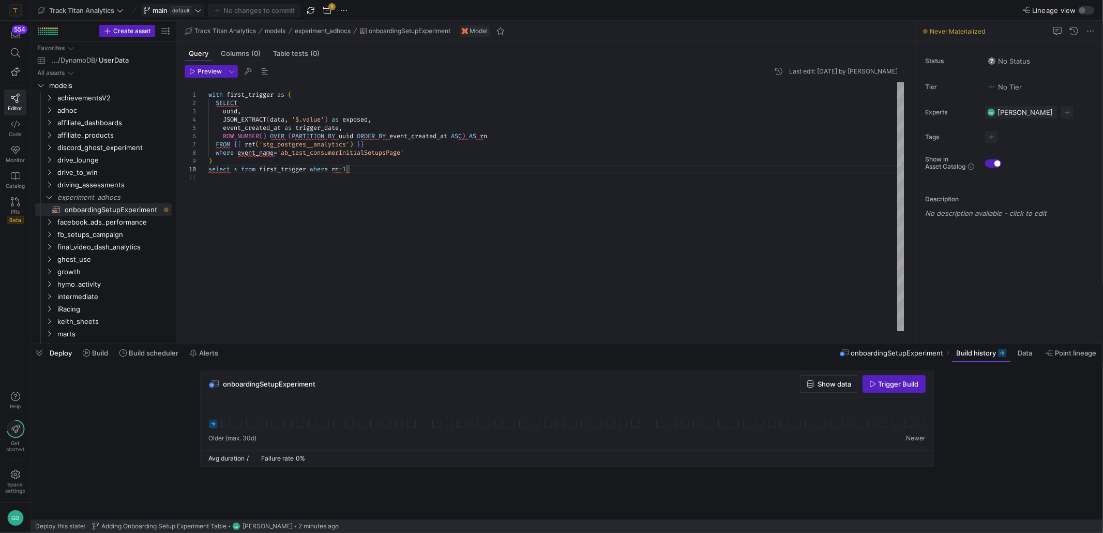
click at [211, 425] on icon at bounding box center [213, 423] width 8 height 8
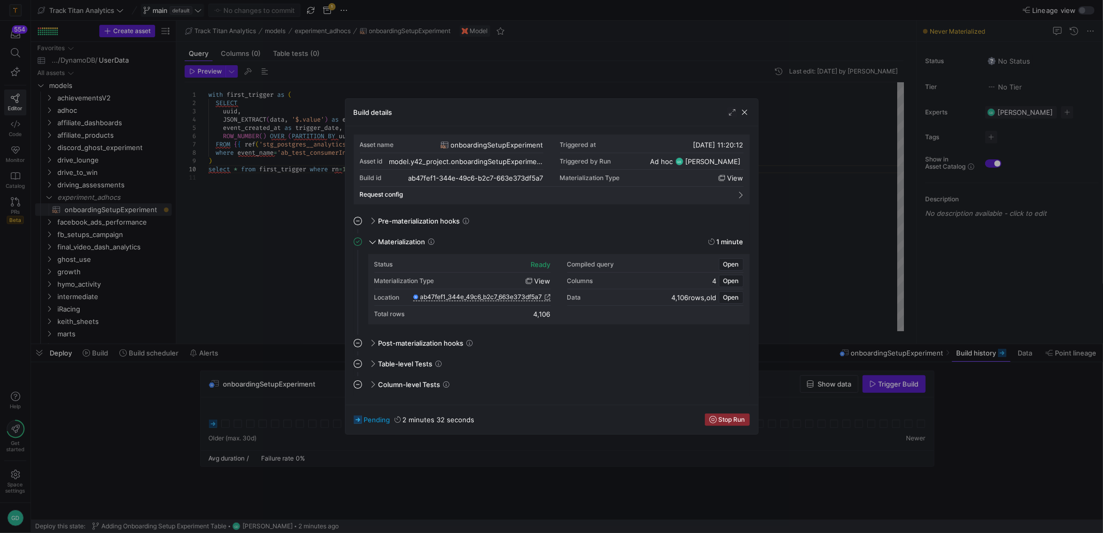
click at [744, 118] on div "Build details" at bounding box center [551, 112] width 413 height 27
click at [744, 114] on span "button" at bounding box center [744, 112] width 10 height 10
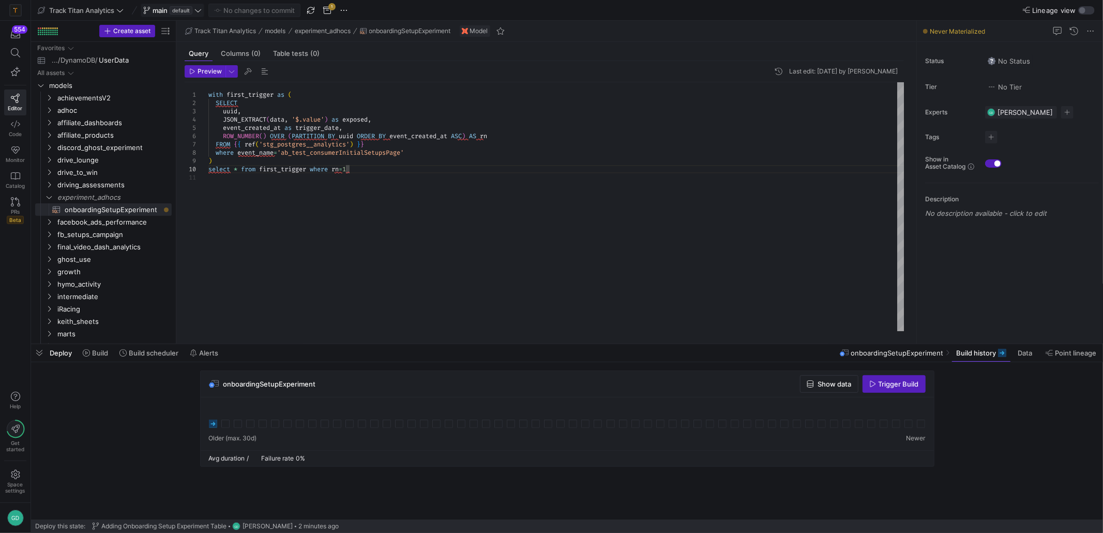
click at [771, 202] on div "with first_trigger as ( SELECT uuid , JSON_EXTRACT ( data , '$.value' ) as expo…" at bounding box center [556, 206] width 696 height 249
click at [1021, 349] on span "Data" at bounding box center [1025, 353] width 14 height 8
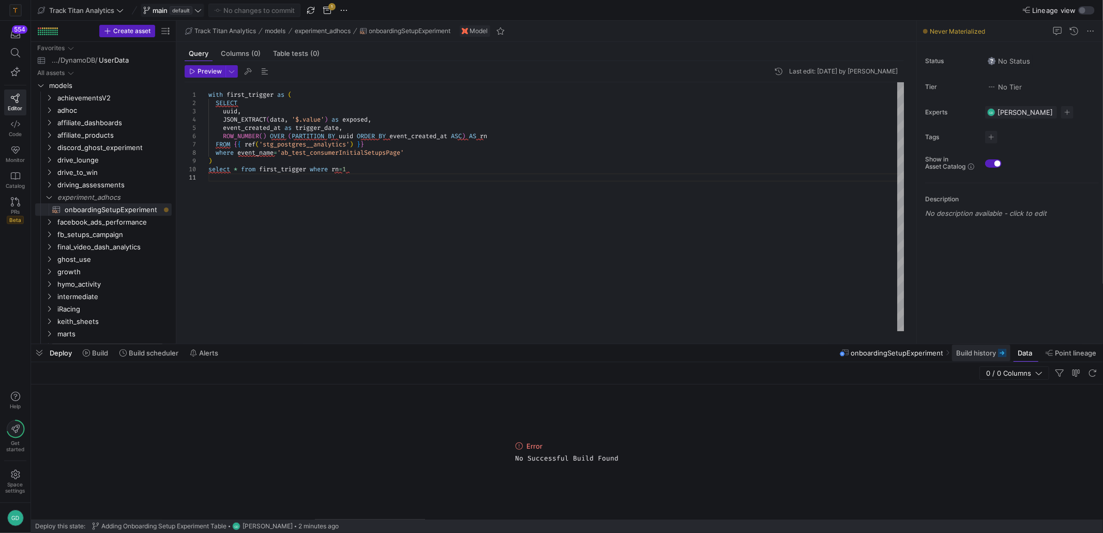
click at [998, 352] on icon at bounding box center [1002, 353] width 8 height 8
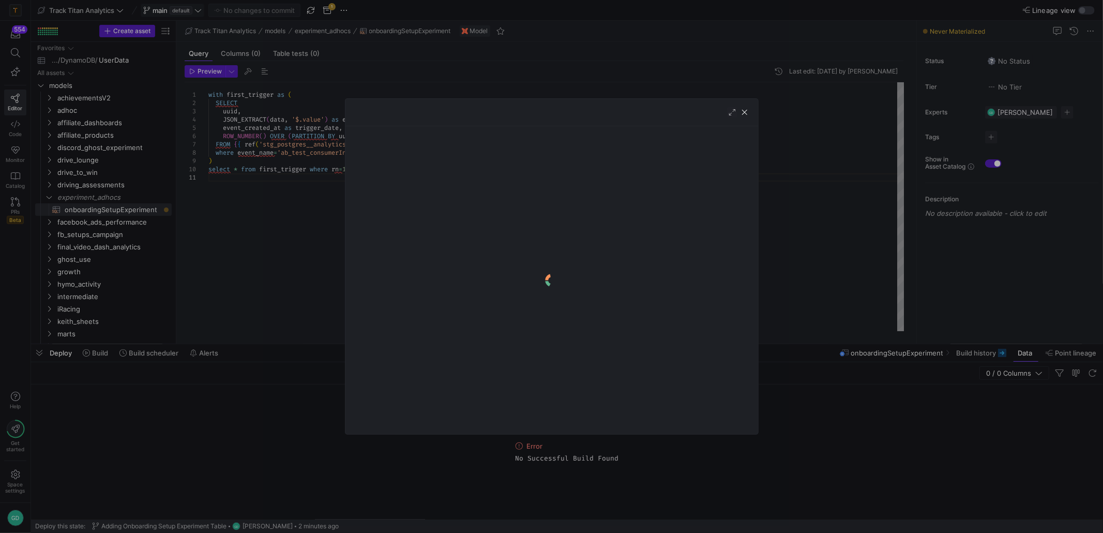
click at [739, 253] on y42-logo-loader at bounding box center [552, 279] width 396 height 291
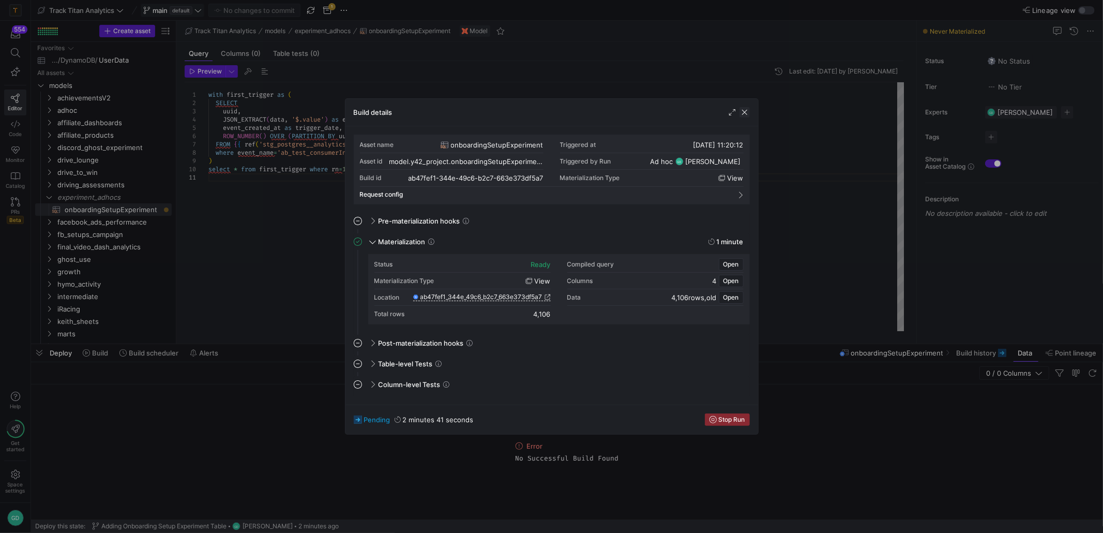
click at [748, 115] on span "button" at bounding box center [744, 112] width 10 height 10
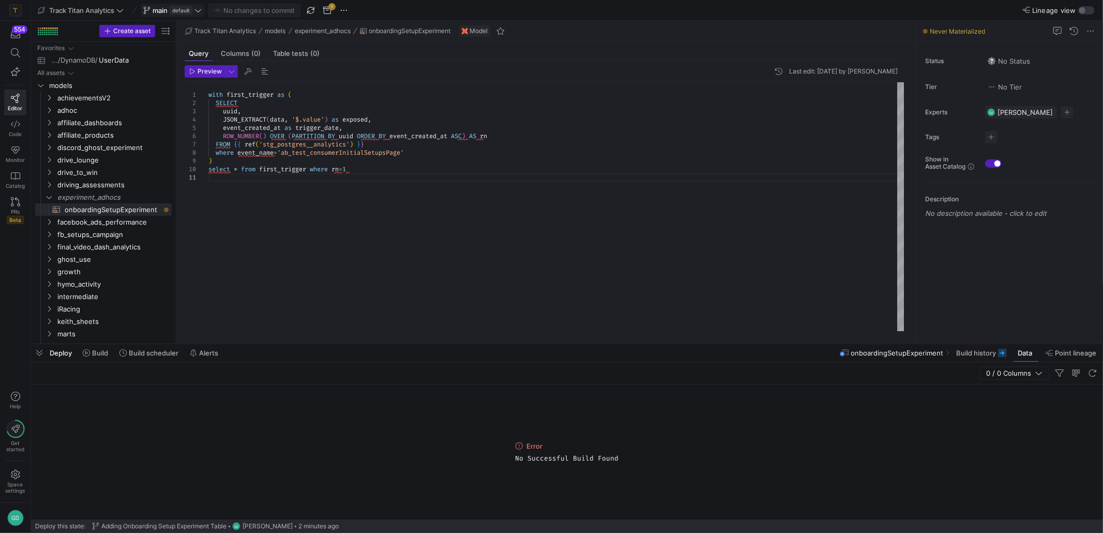
type textarea "with first_trigger as ( SELECT uuid, JSON_EXTRACT(data, '$.value') as exposed, …"
click at [691, 140] on div "with first_trigger as ( SELECT uuid , JSON_EXTRACT ( data , '$.value' ) as expo…" at bounding box center [556, 206] width 696 height 249
click at [466, 156] on div "with first_trigger as ( SELECT uuid , JSON_EXTRACT ( data , '$.value' ) as expo…" at bounding box center [556, 206] width 696 height 249
click at [952, 356] on span at bounding box center [981, 352] width 58 height 17
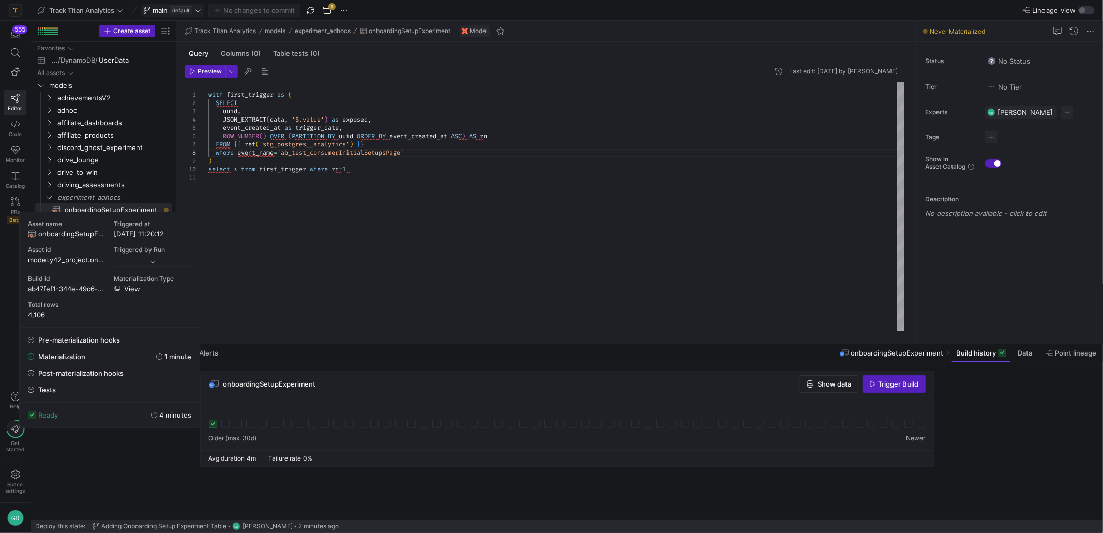
click at [215, 426] on icon at bounding box center [213, 423] width 8 height 8
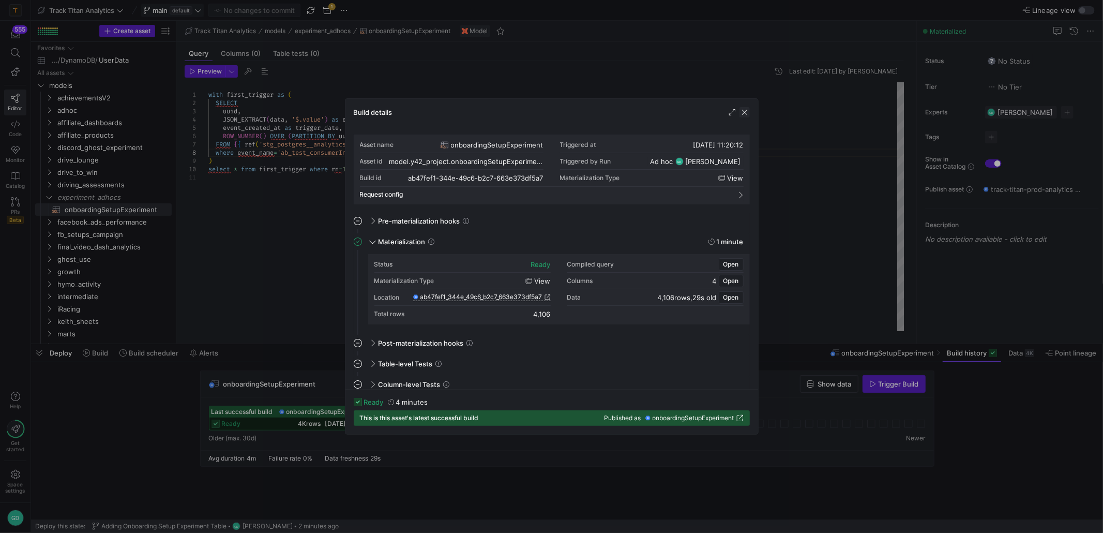
click at [748, 113] on span "button" at bounding box center [744, 112] width 10 height 10
